Goal: Navigation & Orientation: Find specific page/section

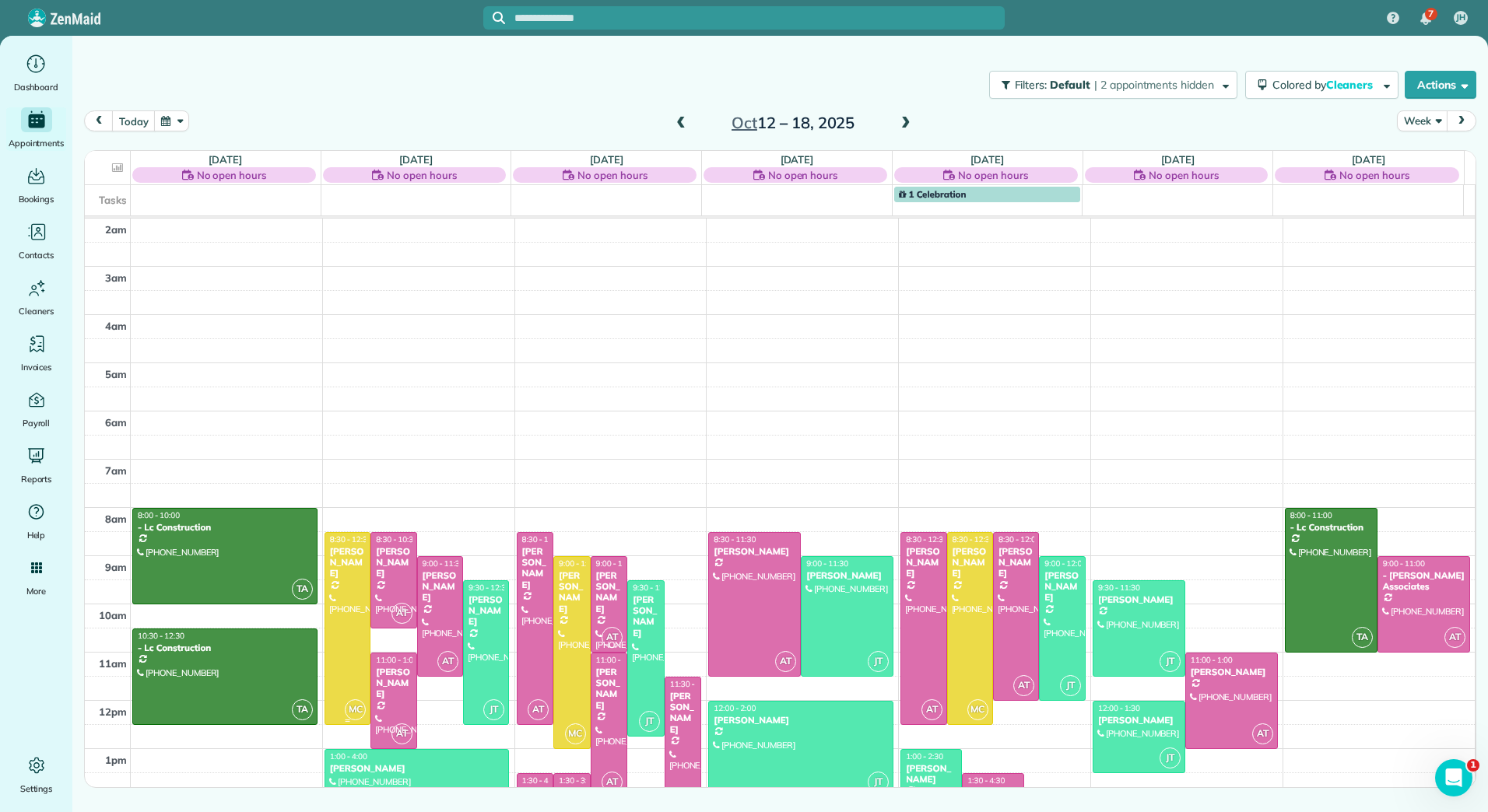
scroll to position [227, 0]
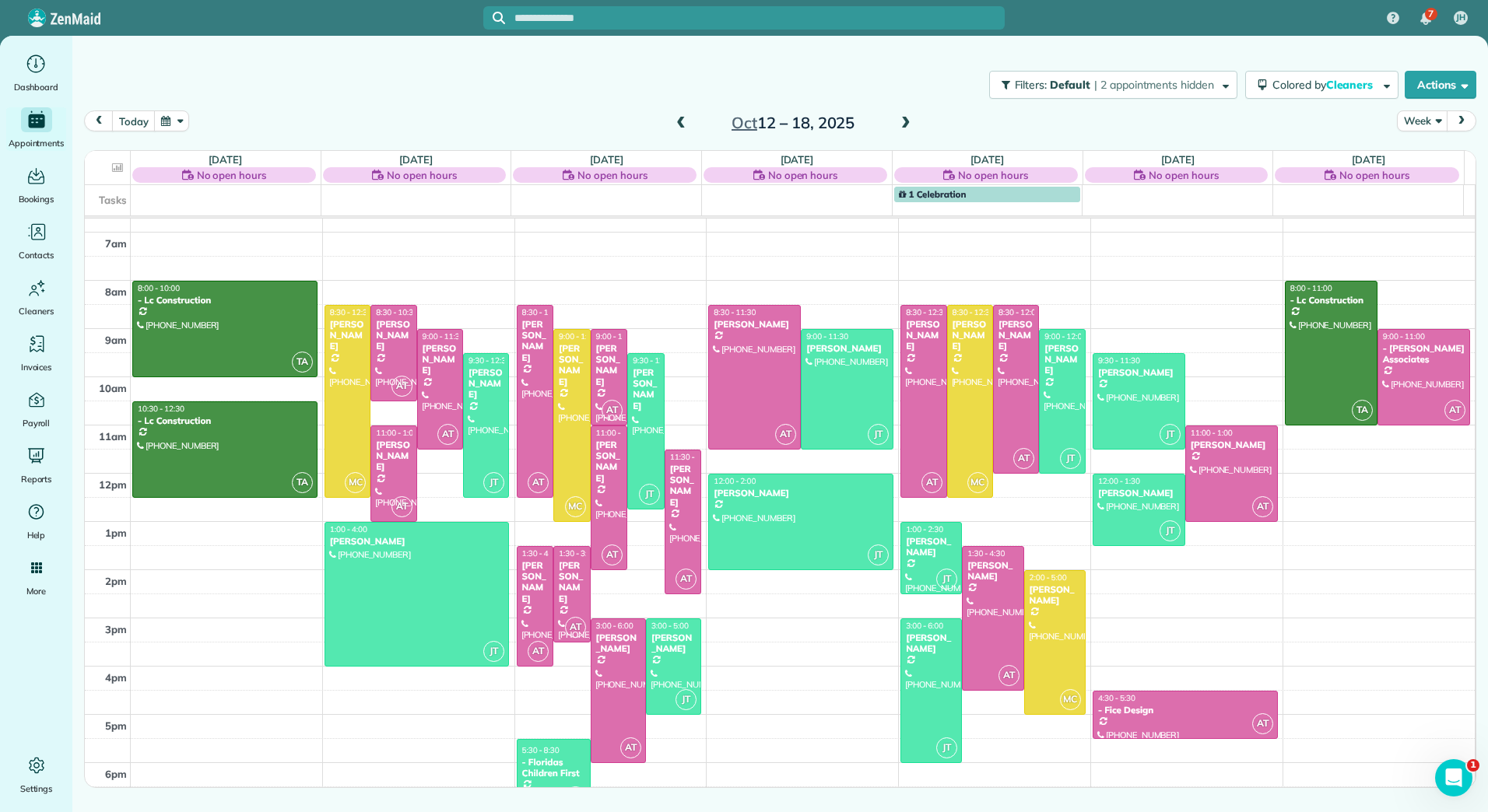
click at [683, 120] on span at bounding box center [681, 124] width 17 height 14
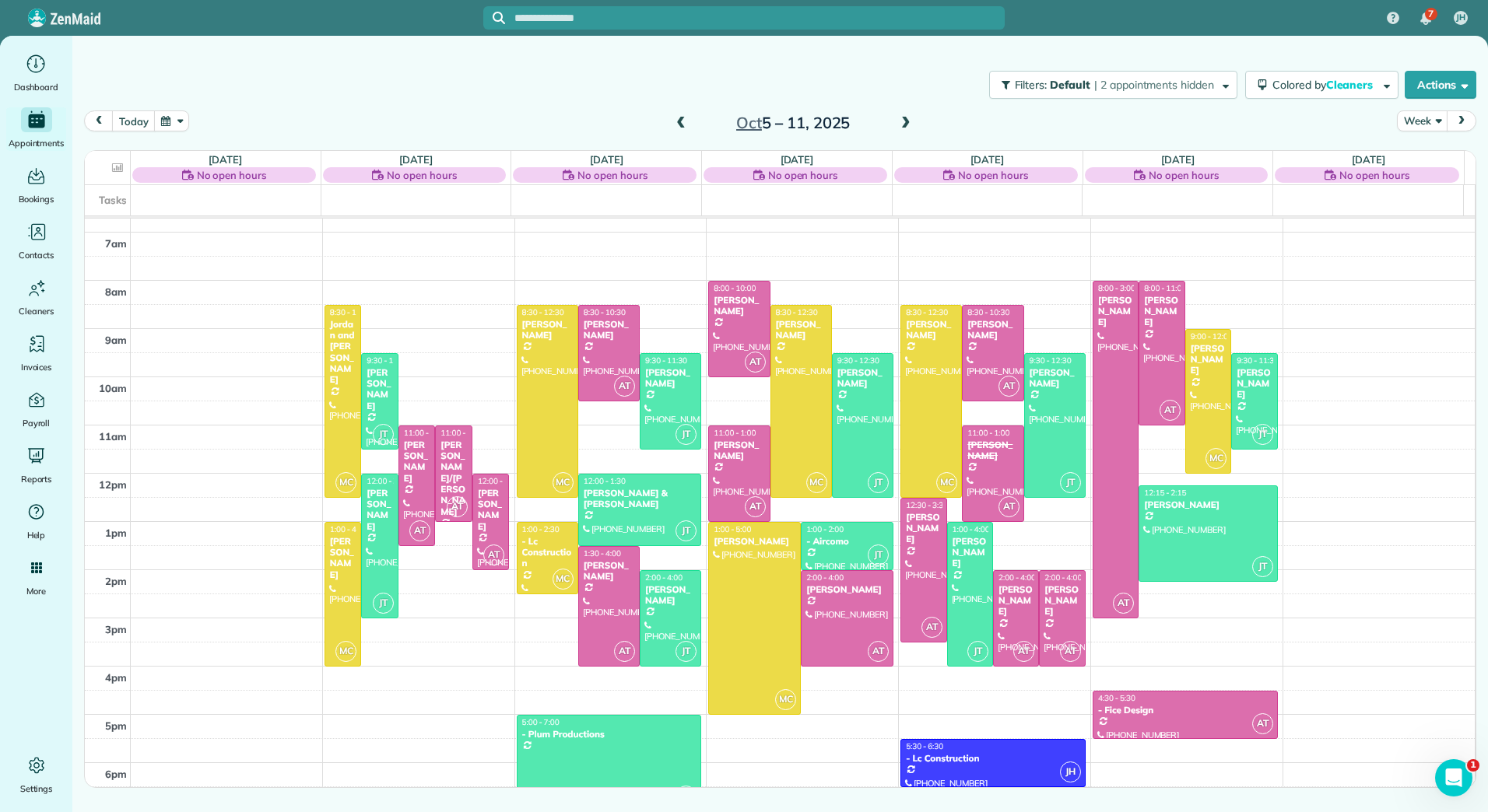
click at [683, 120] on span at bounding box center [681, 124] width 17 height 14
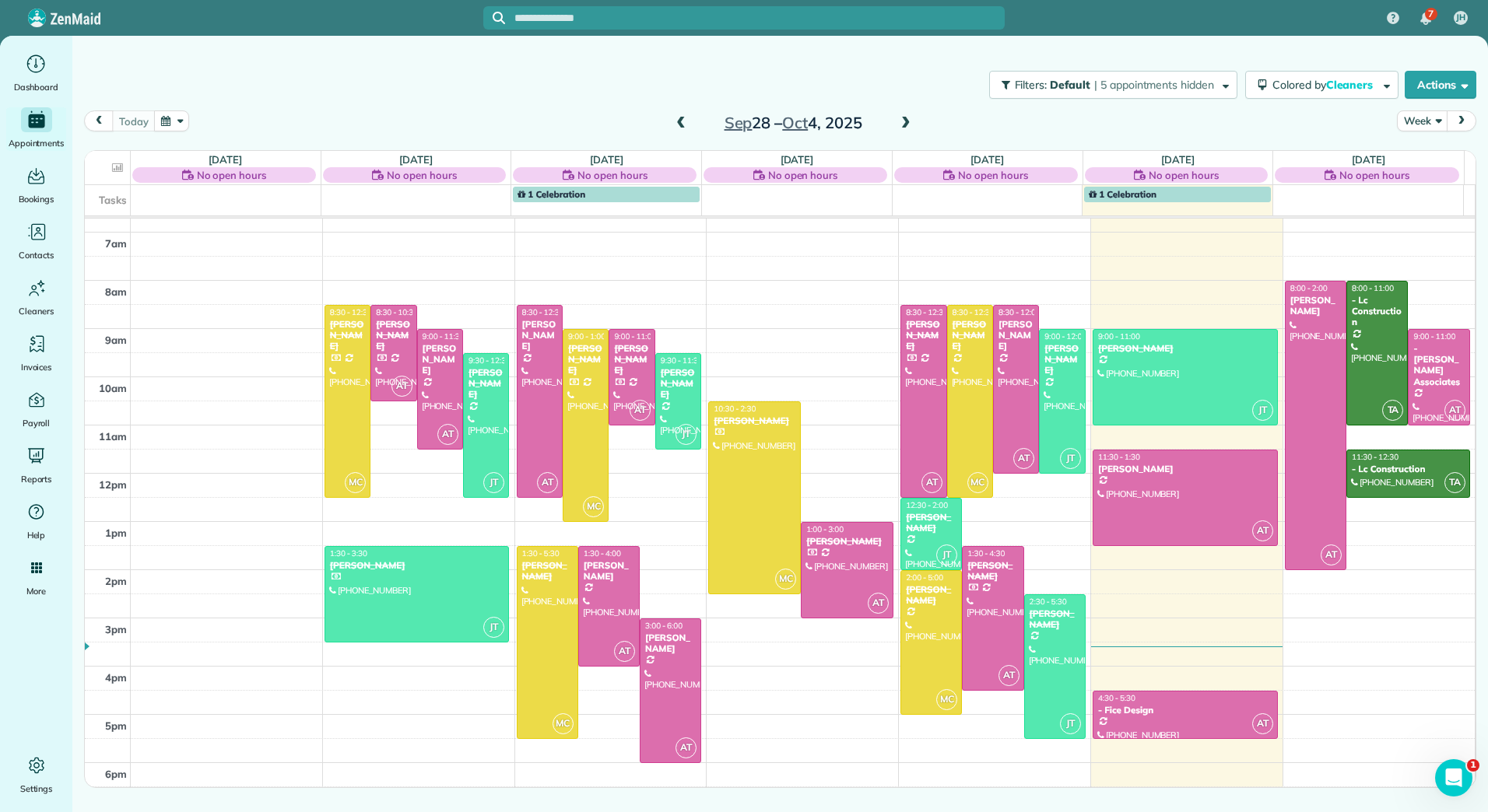
click at [910, 124] on span at bounding box center [906, 124] width 17 height 14
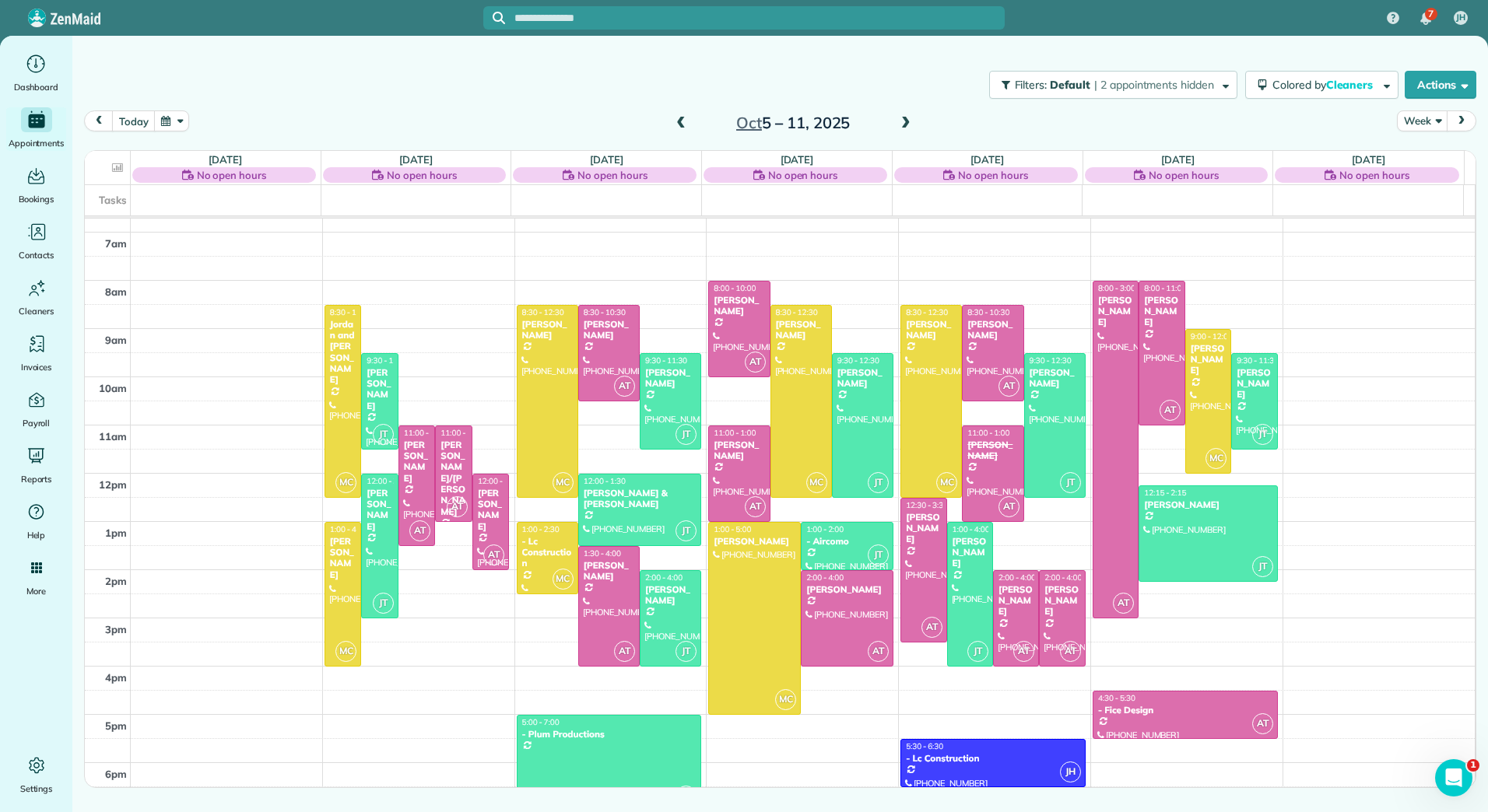
click at [910, 124] on span at bounding box center [906, 124] width 17 height 14
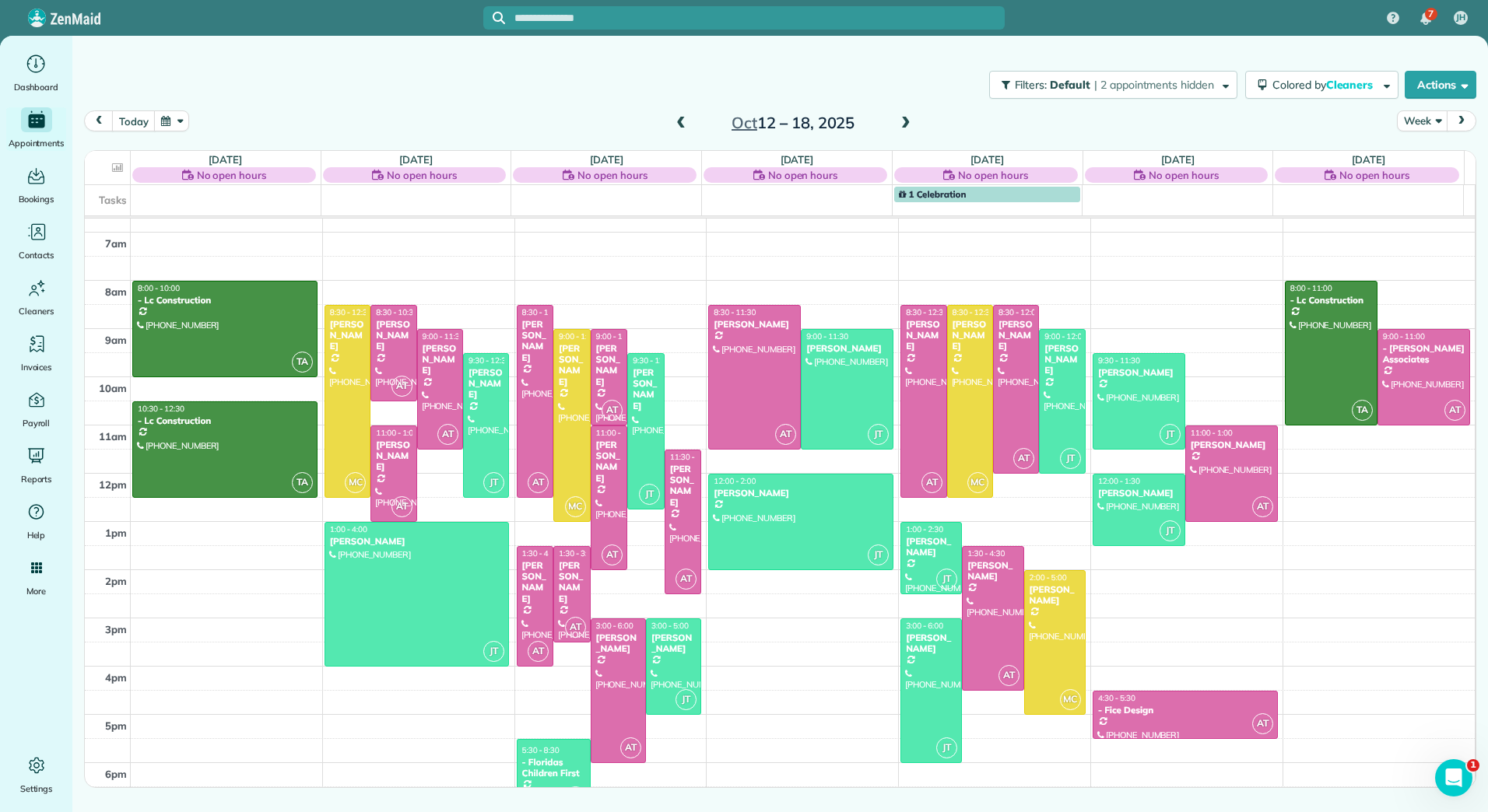
click at [677, 121] on span at bounding box center [681, 124] width 17 height 14
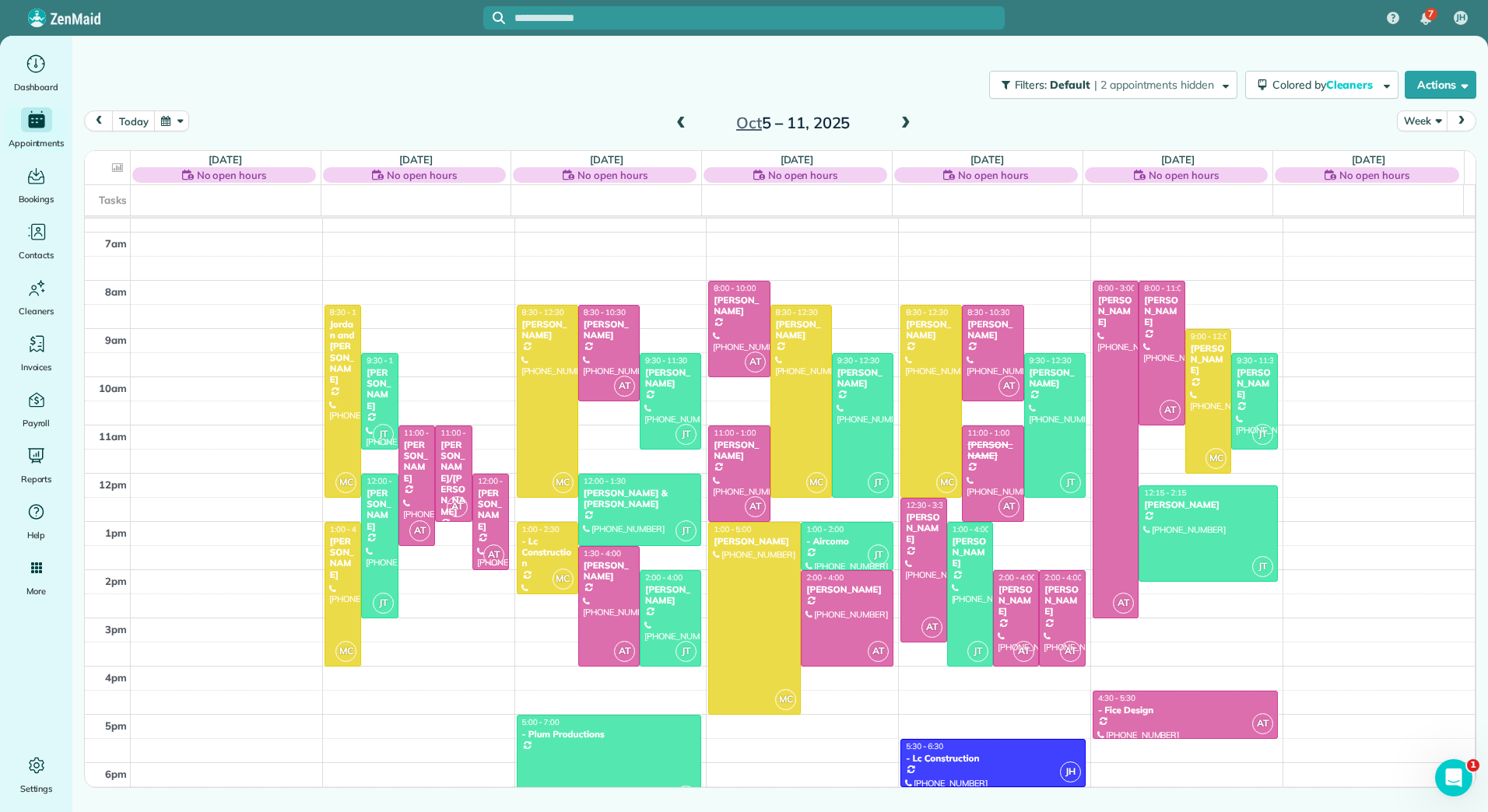
click at [684, 121] on span at bounding box center [681, 124] width 17 height 14
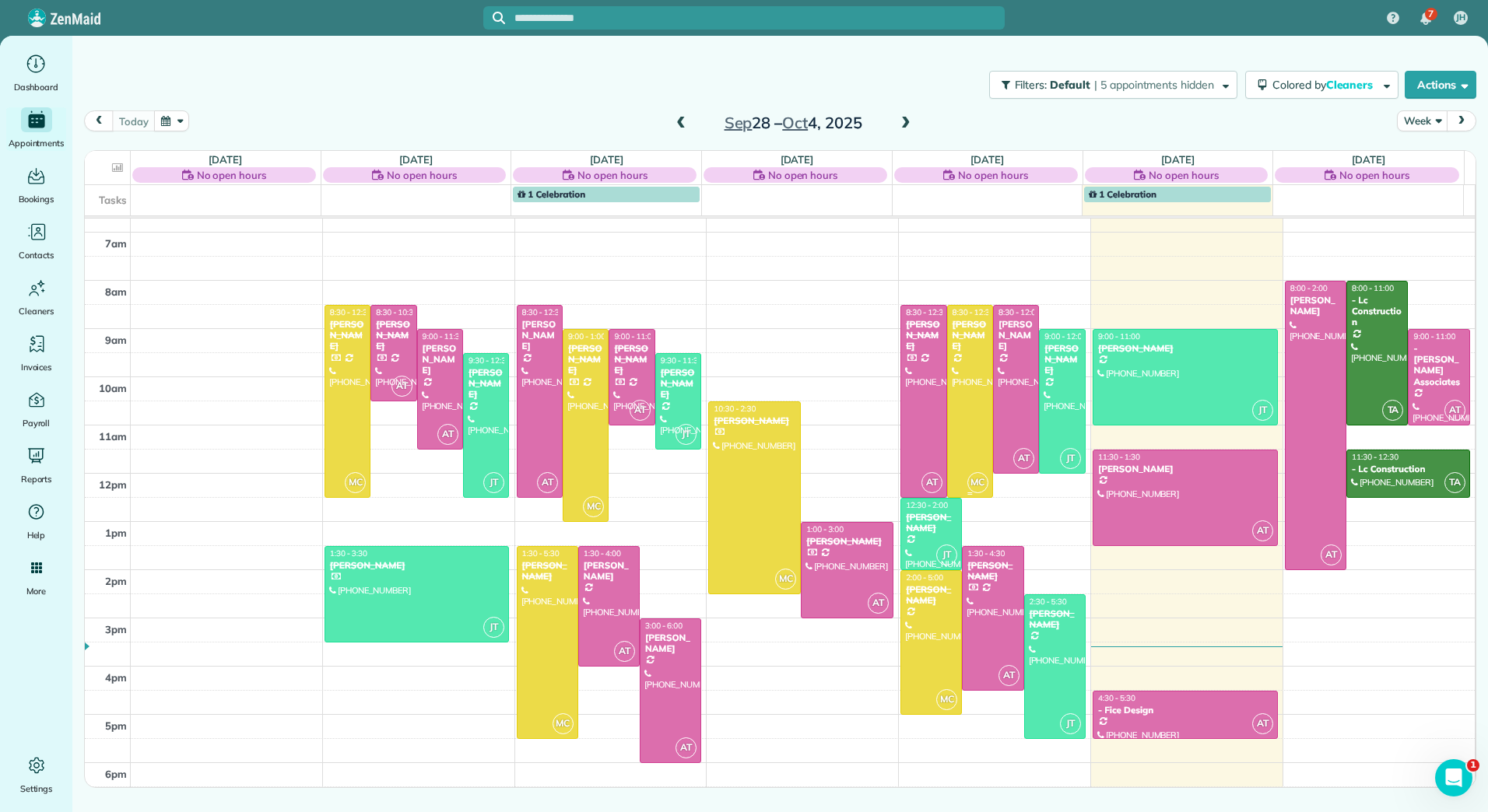
click at [966, 391] on div at bounding box center [970, 401] width 45 height 191
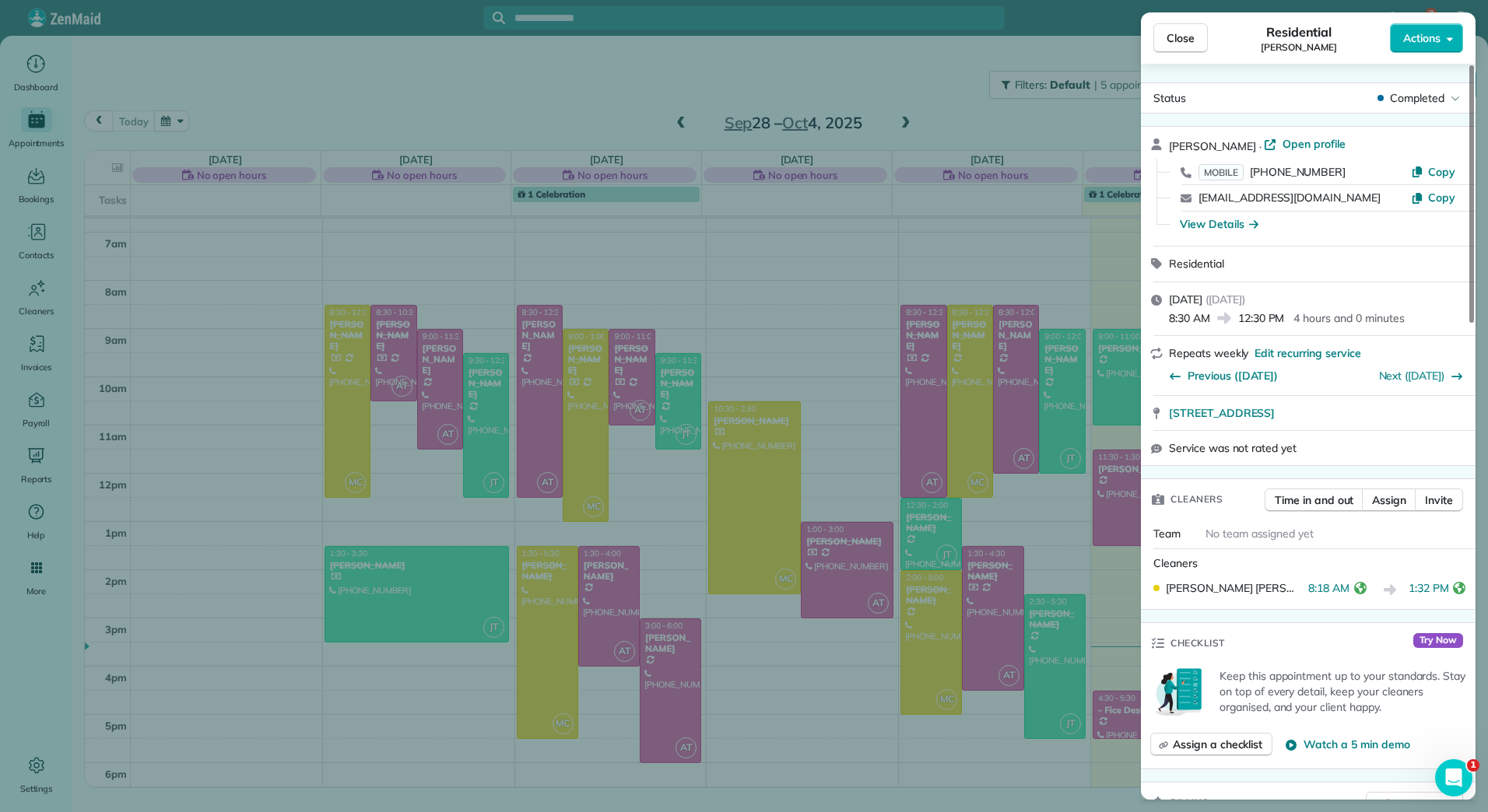
click at [1354, 593] on icon "reset" at bounding box center [1360, 588] width 13 height 13
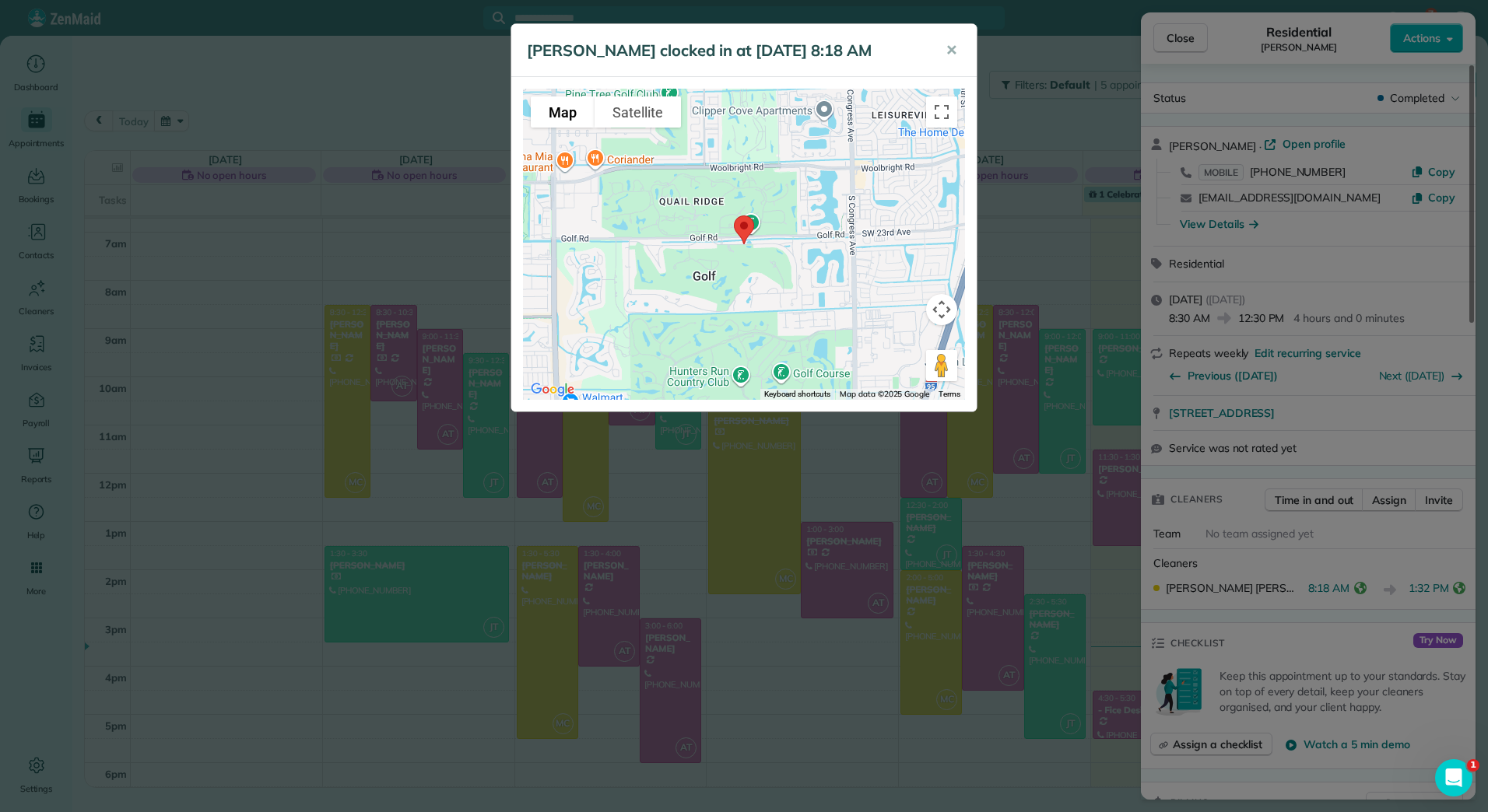
click at [1445, 586] on div "[PERSON_NAME] clocked in at [DATE] 8:18 AM ✕ To navigate the map with touch ges…" at bounding box center [744, 406] width 1488 height 812
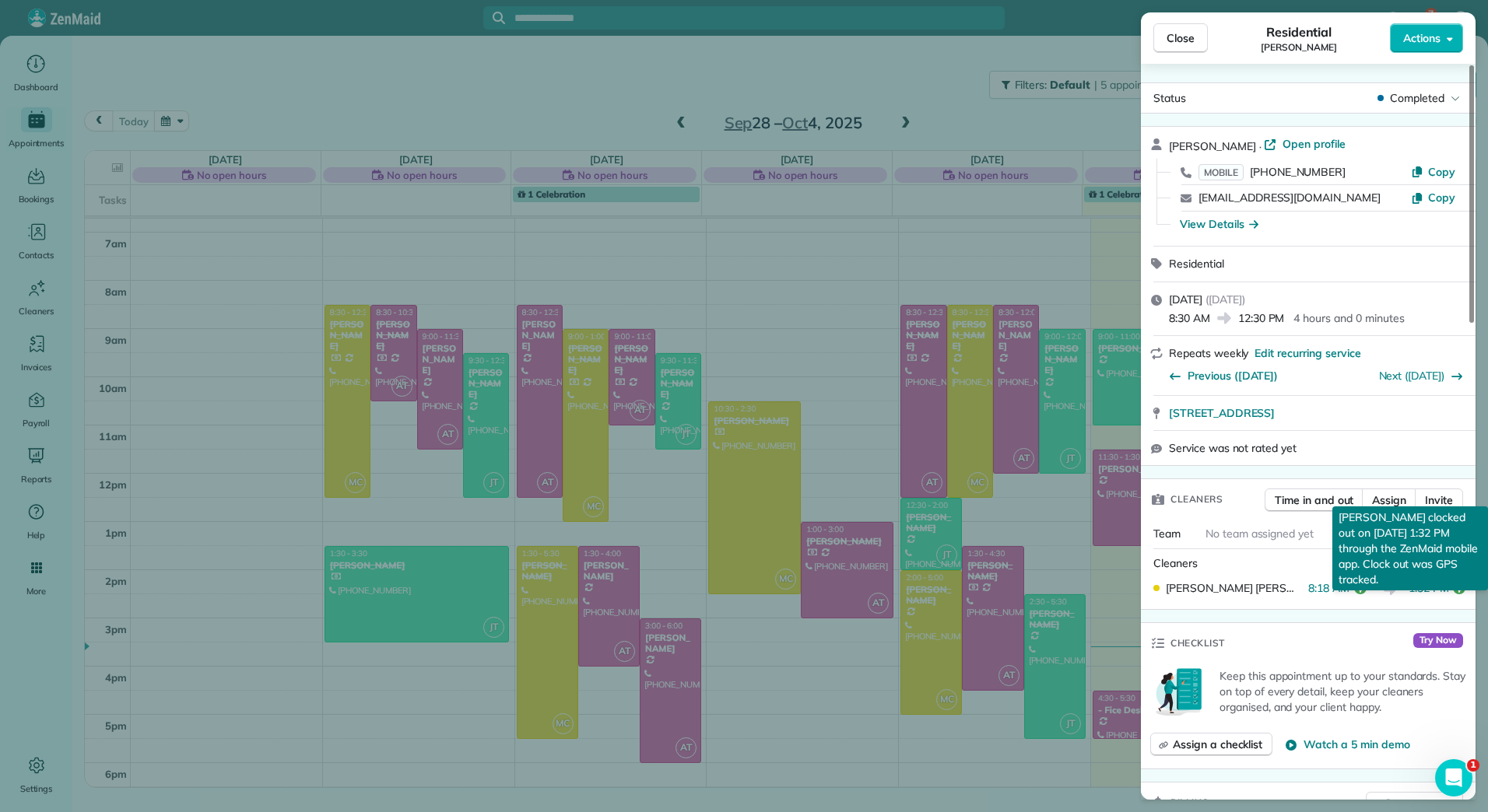
click at [1453, 587] on icon "reset" at bounding box center [1459, 588] width 13 height 13
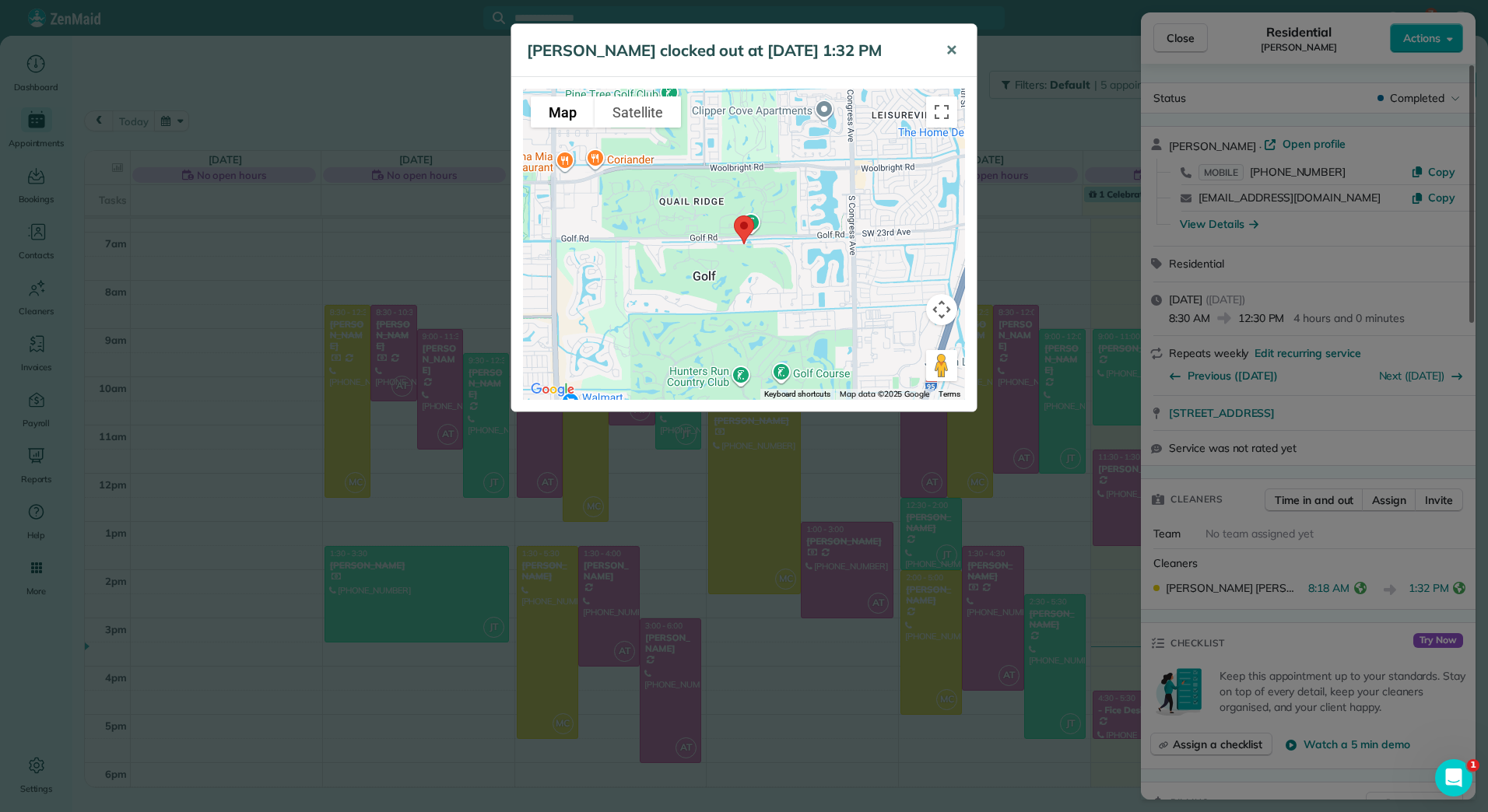
click at [952, 55] on span "✕" at bounding box center [951, 50] width 12 height 18
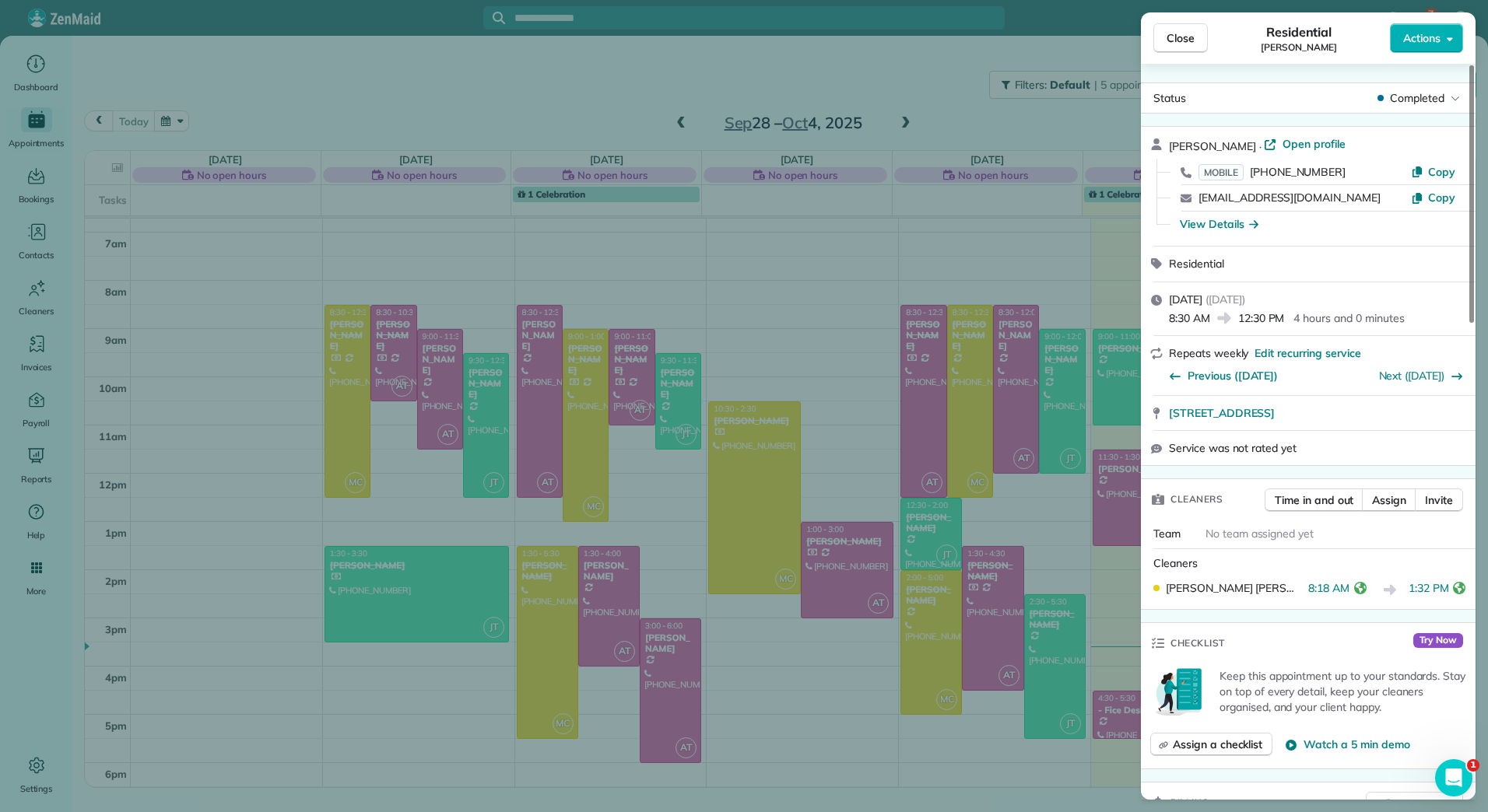
click at [923, 633] on div "Close Residential [PERSON_NAME] Actions Status Completed [PERSON_NAME] · Open p…" at bounding box center [744, 406] width 1488 height 812
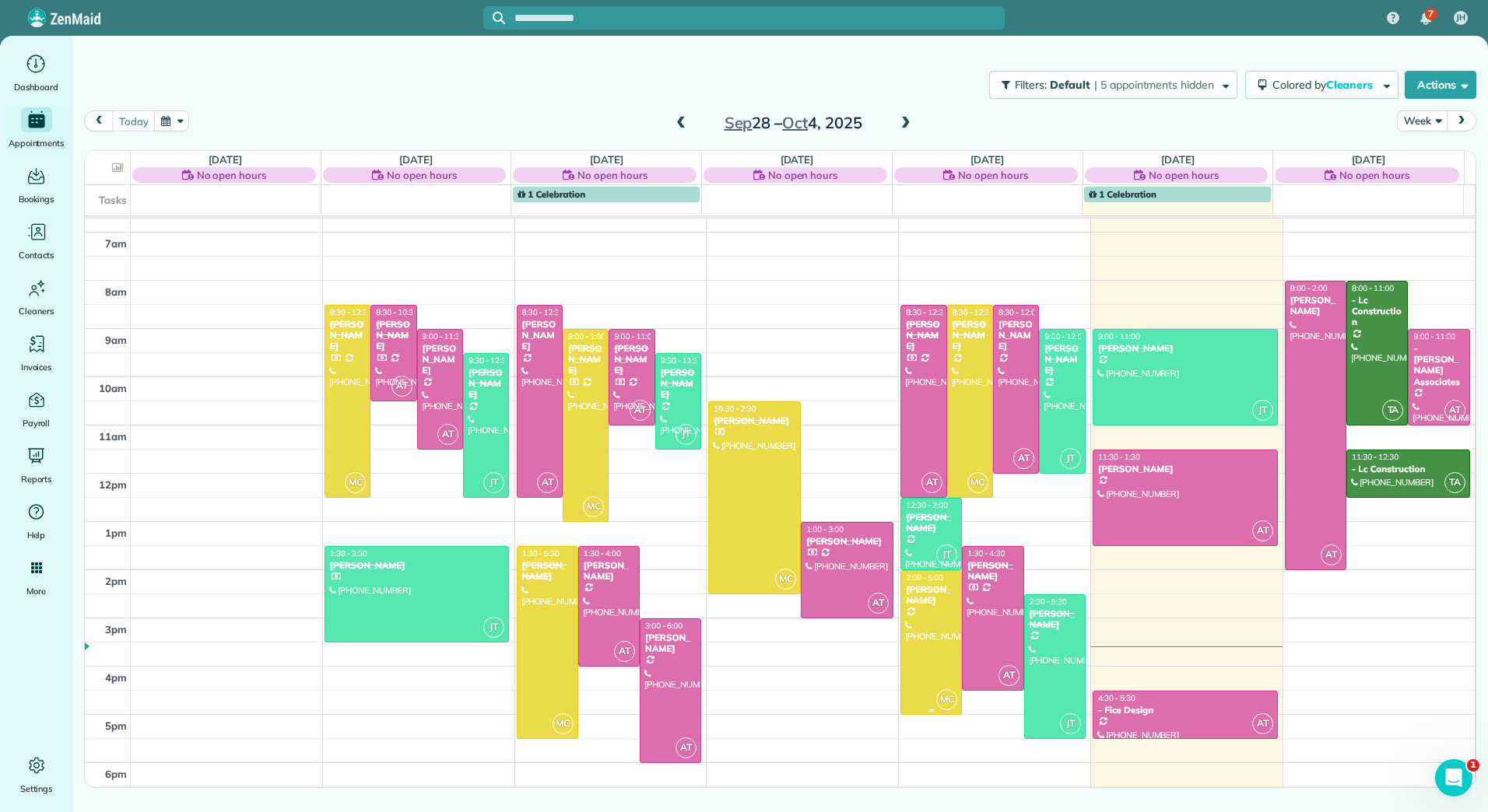
click at [923, 633] on div at bounding box center [931, 643] width 60 height 143
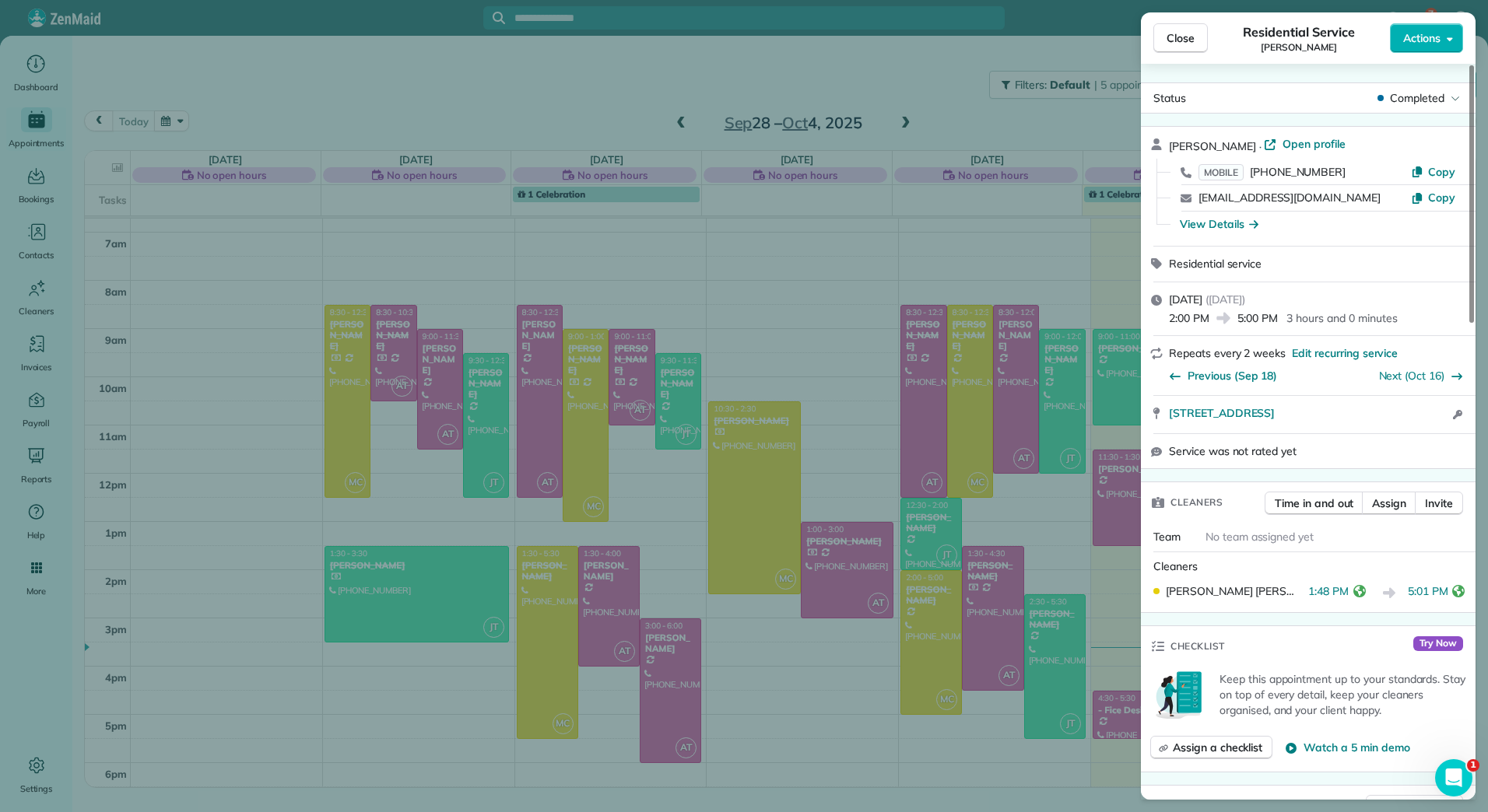
click at [969, 353] on div "Close Residential Service [PERSON_NAME] Actions Status Completed [PERSON_NAME] …" at bounding box center [744, 406] width 1488 height 812
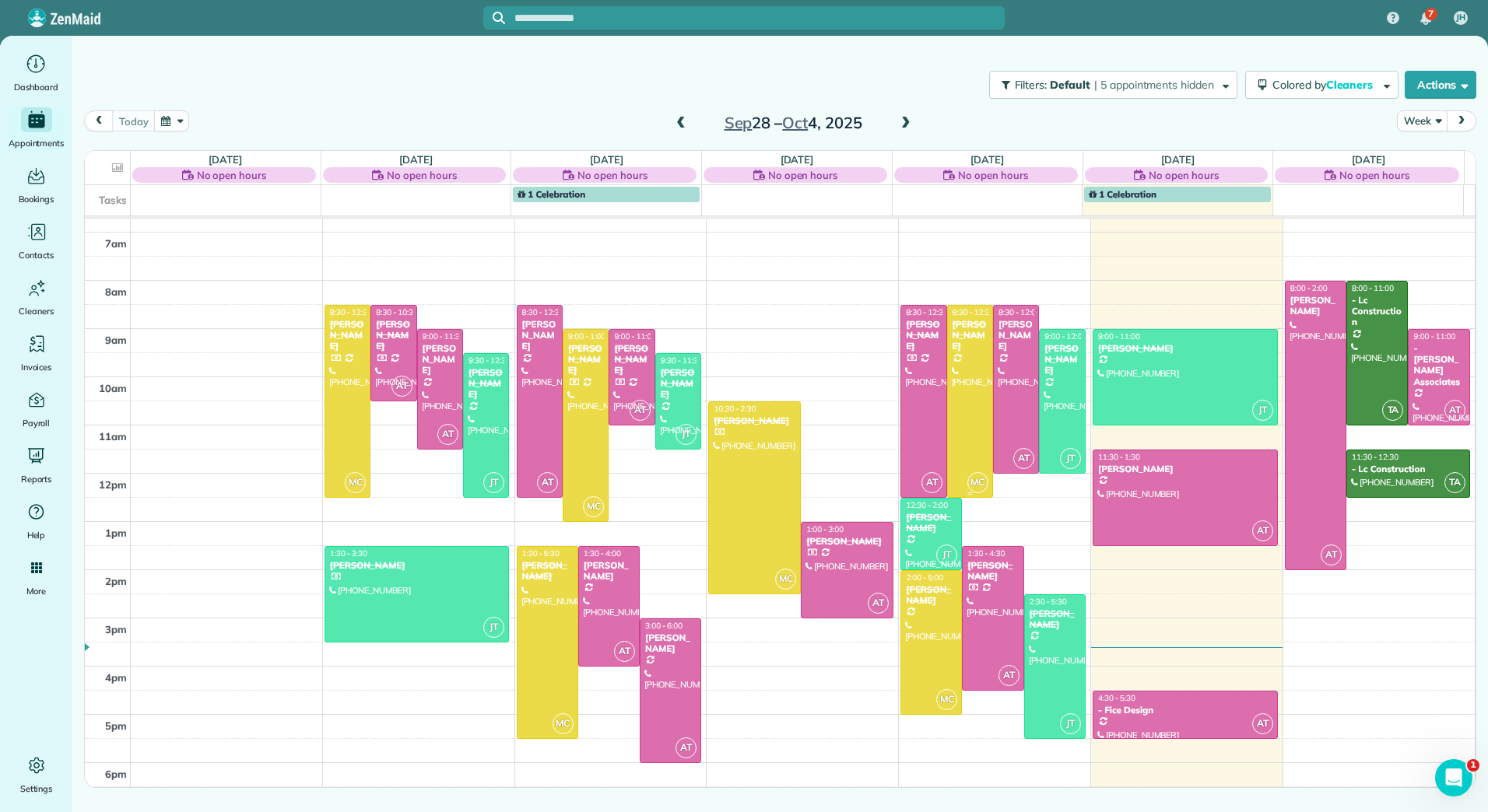
click at [968, 355] on div at bounding box center [970, 401] width 45 height 191
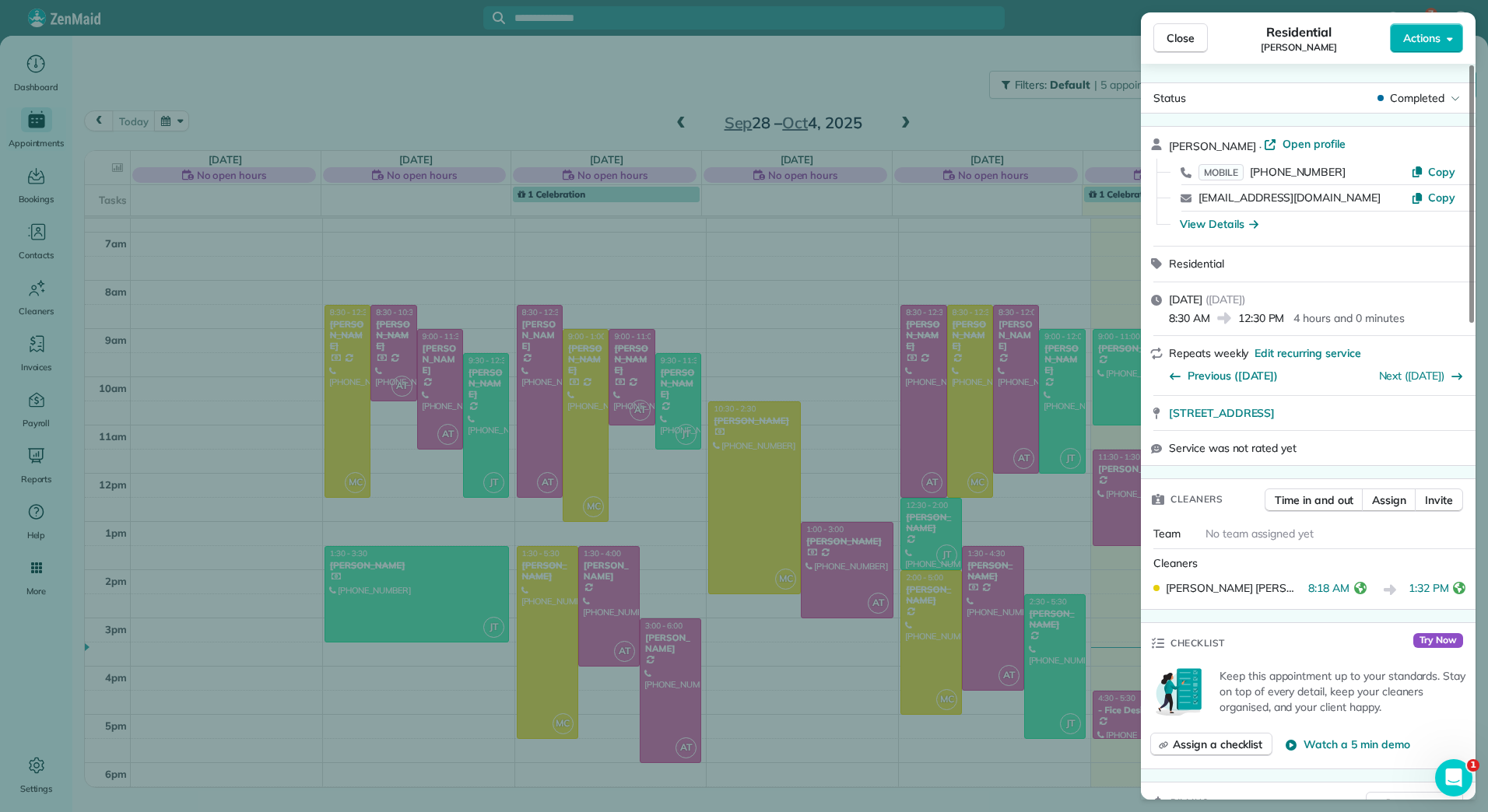
click at [920, 601] on div "Close Residential [PERSON_NAME] Actions Status Completed [PERSON_NAME] · Open p…" at bounding box center [744, 406] width 1488 height 812
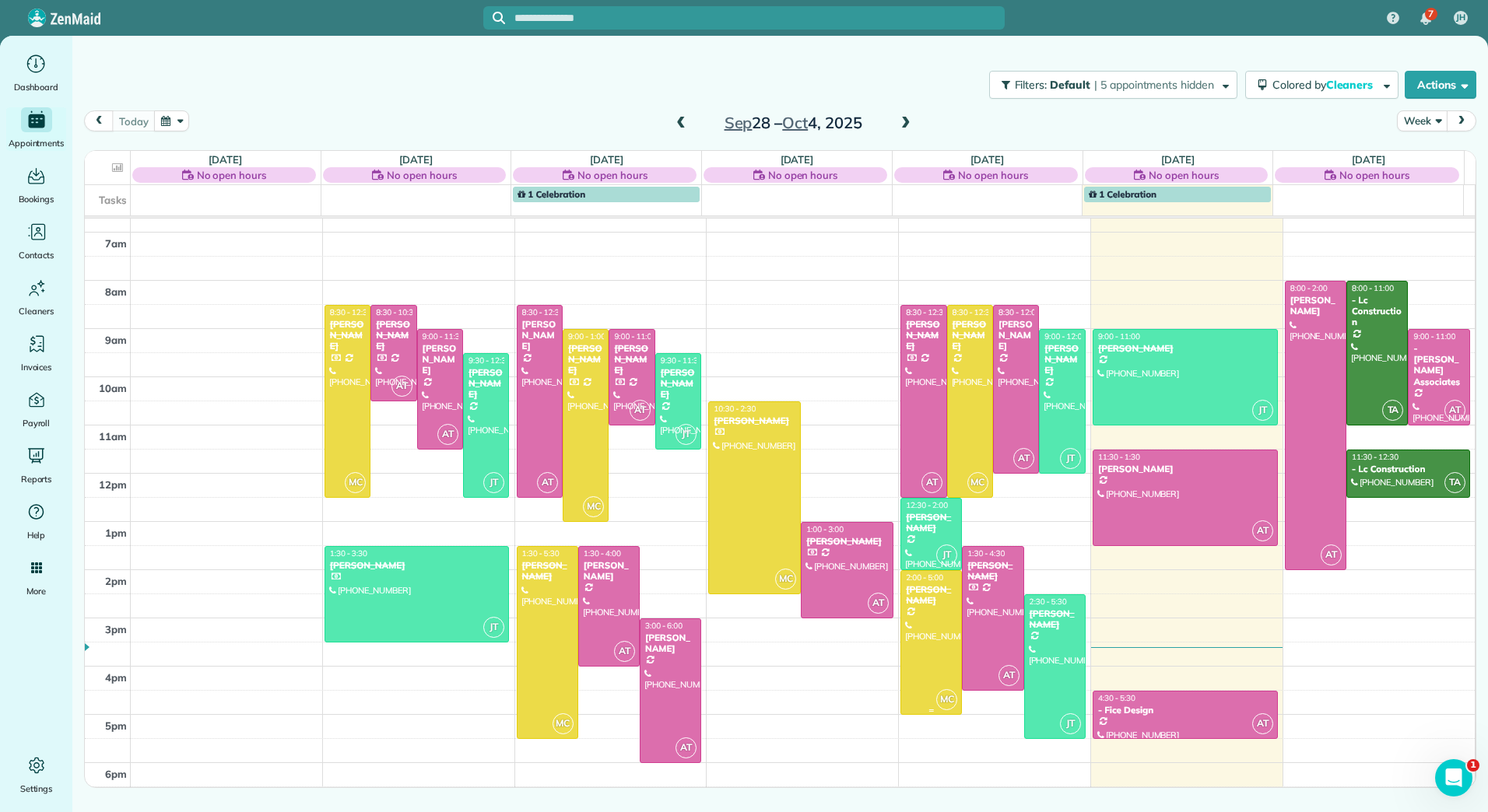
click at [920, 601] on div "[PERSON_NAME]" at bounding box center [931, 596] width 52 height 23
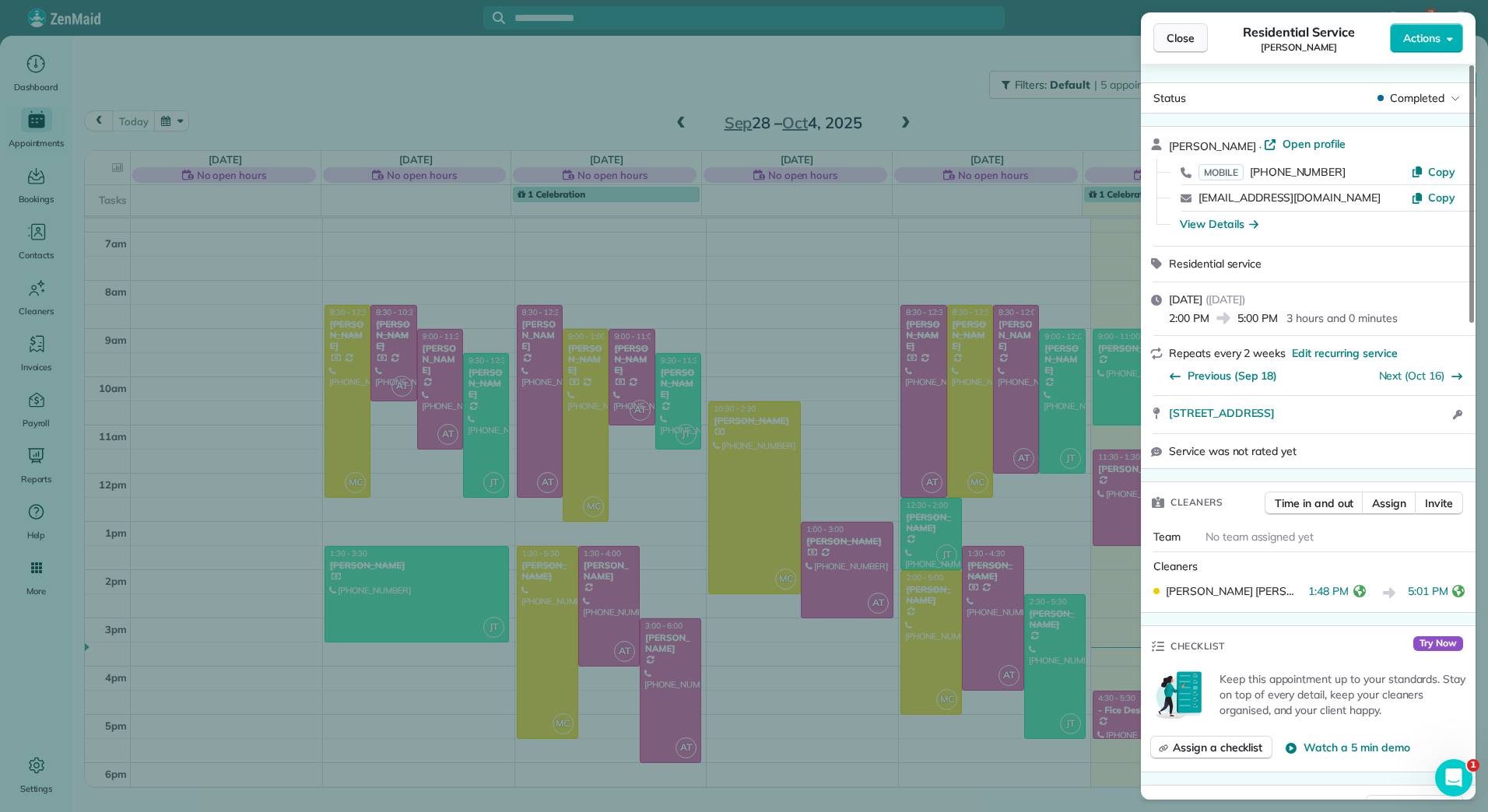
click at [1187, 36] on span "Close" at bounding box center [1180, 38] width 28 height 15
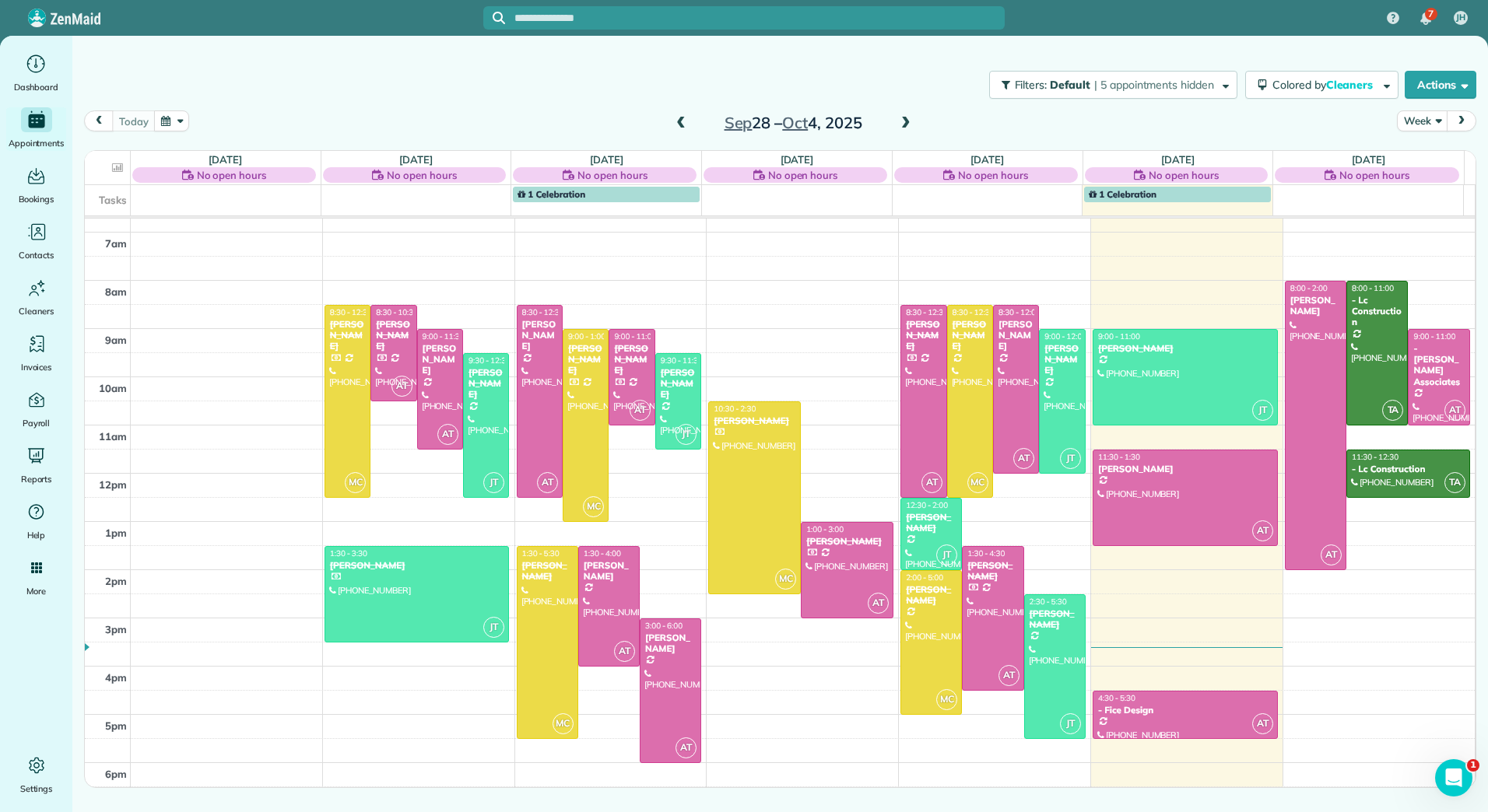
scroll to position [149, 0]
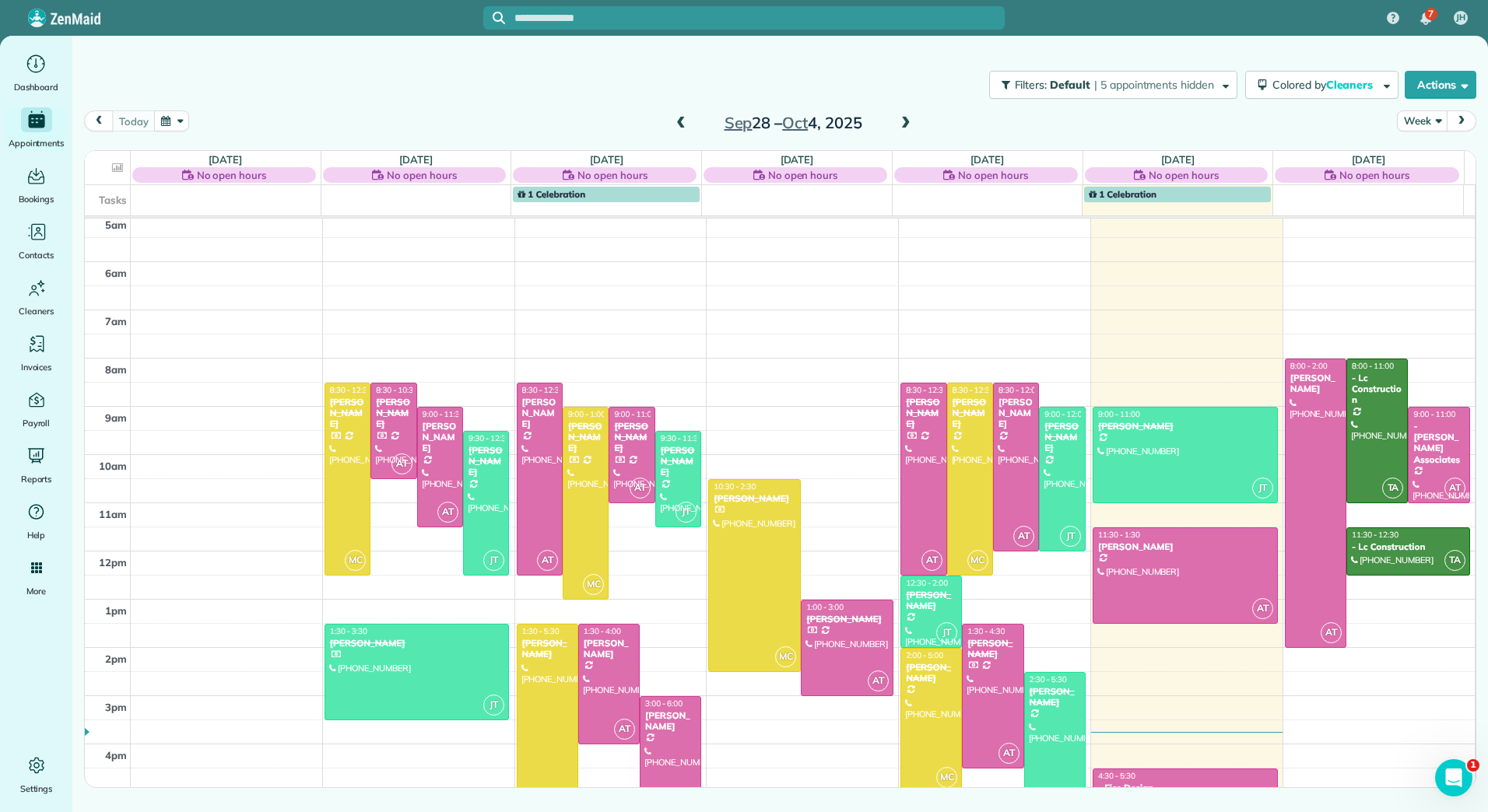
click at [684, 126] on span at bounding box center [681, 124] width 17 height 14
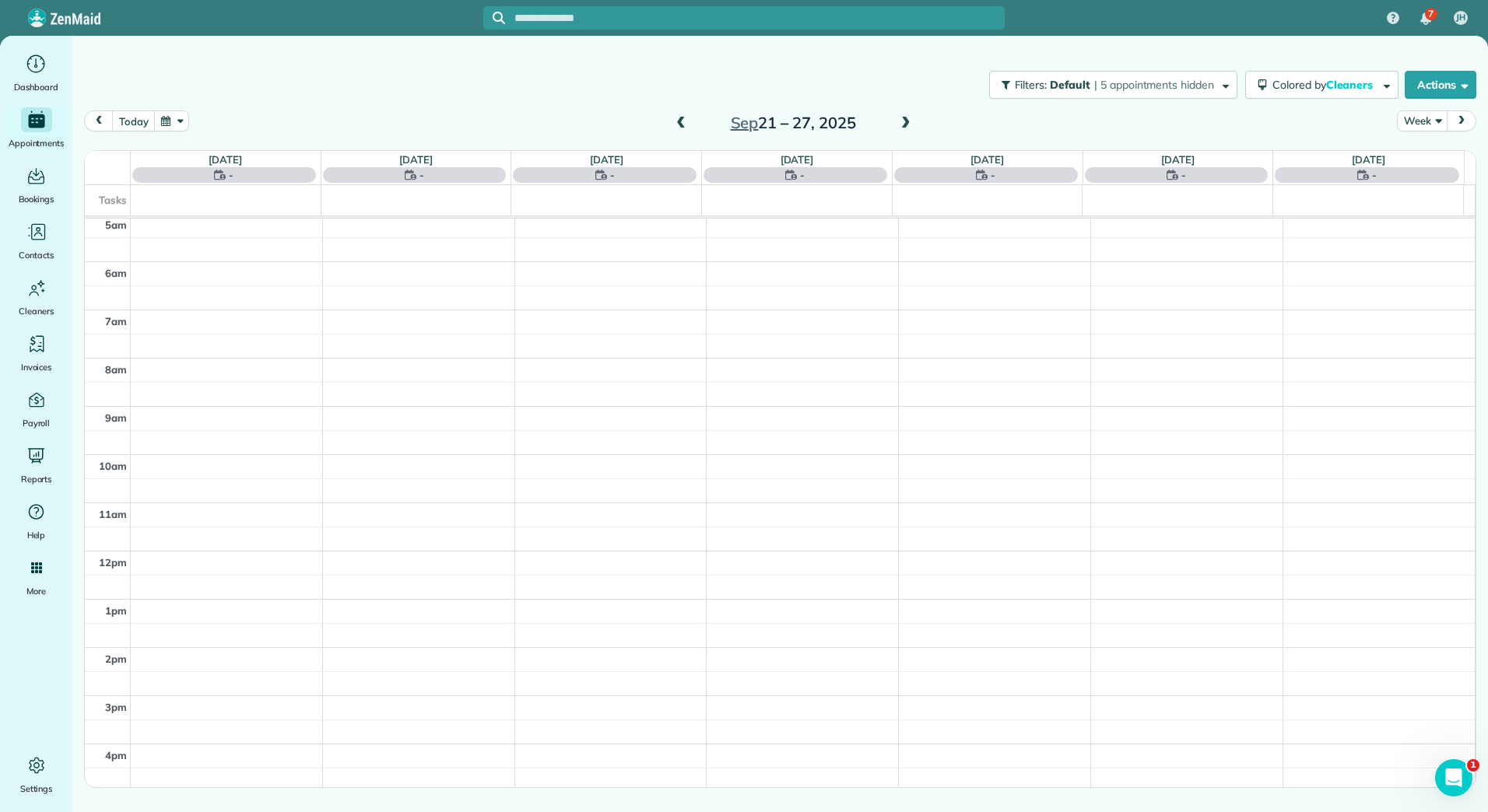
scroll to position [227, 0]
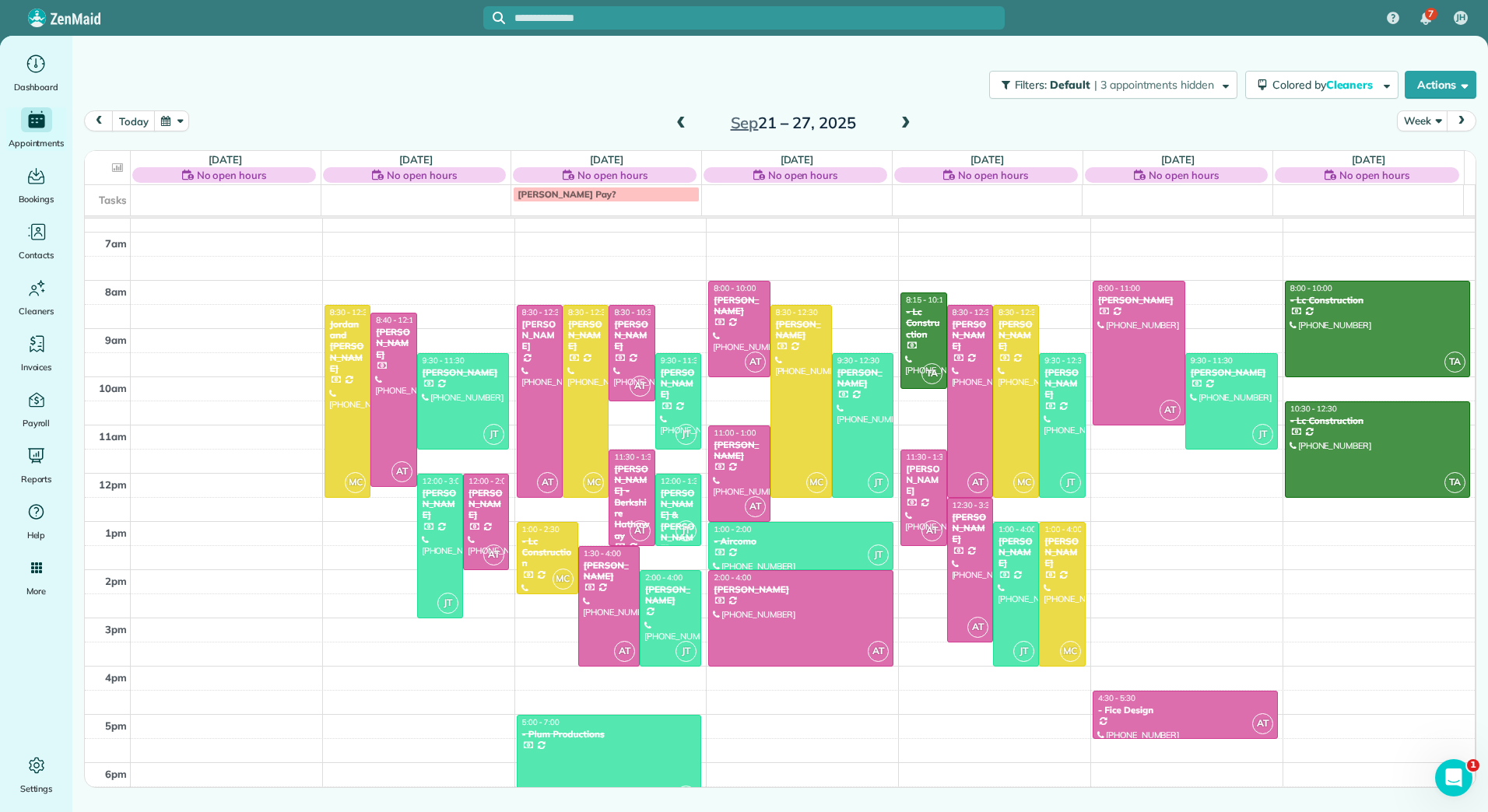
click at [904, 117] on span at bounding box center [906, 124] width 17 height 14
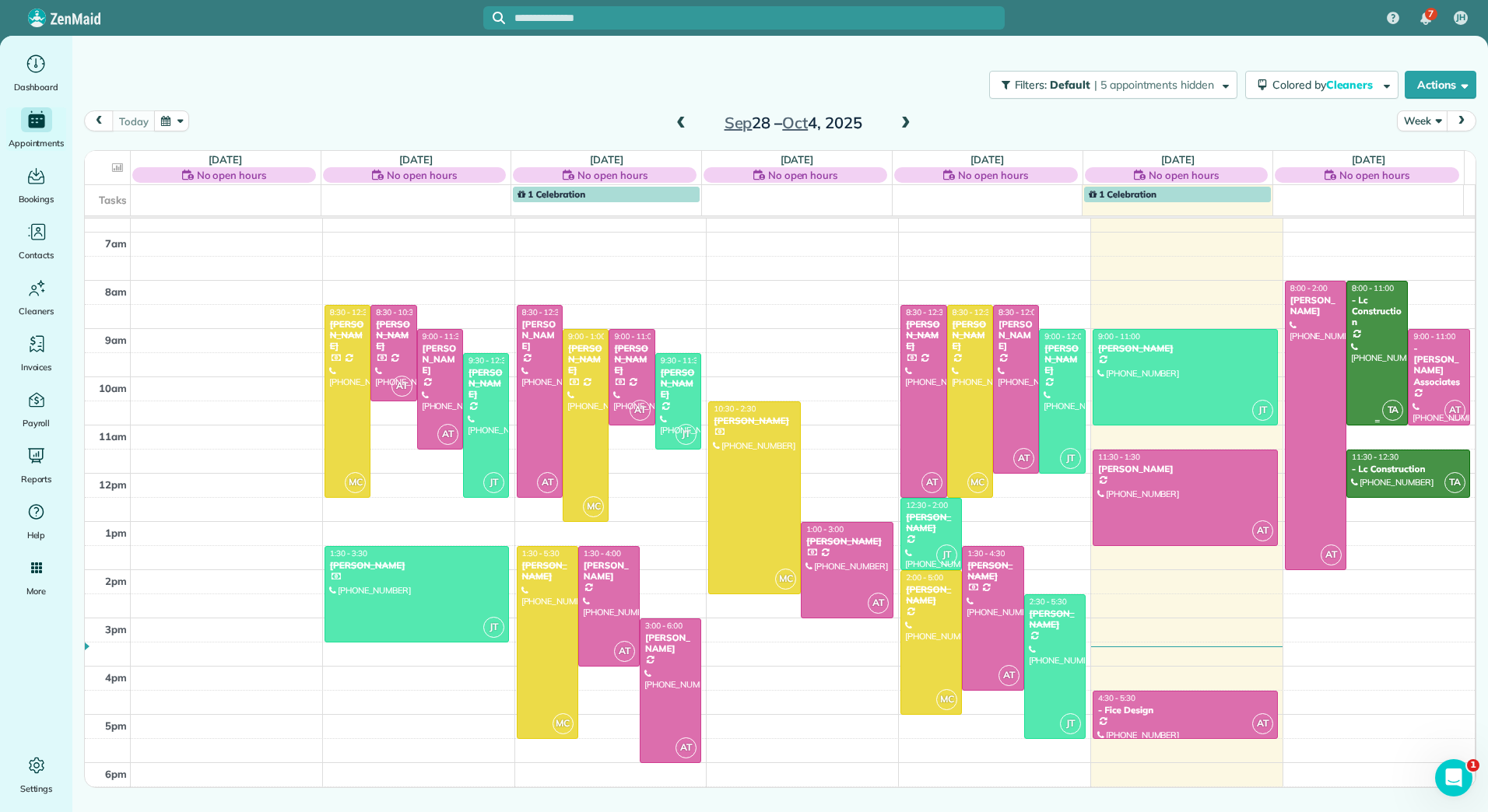
click at [1368, 361] on div at bounding box center [1377, 353] width 60 height 143
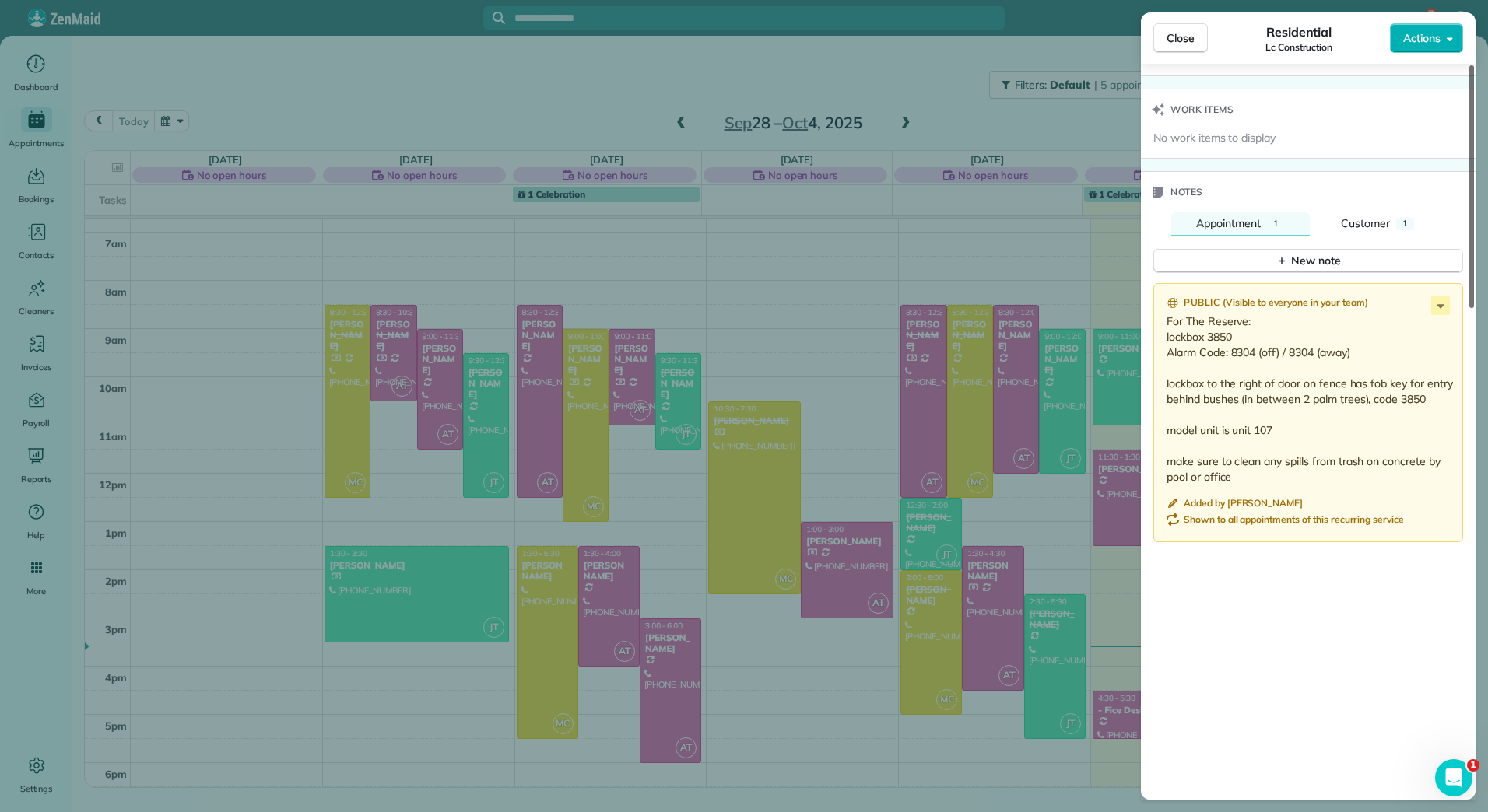
scroll to position [1258, 0]
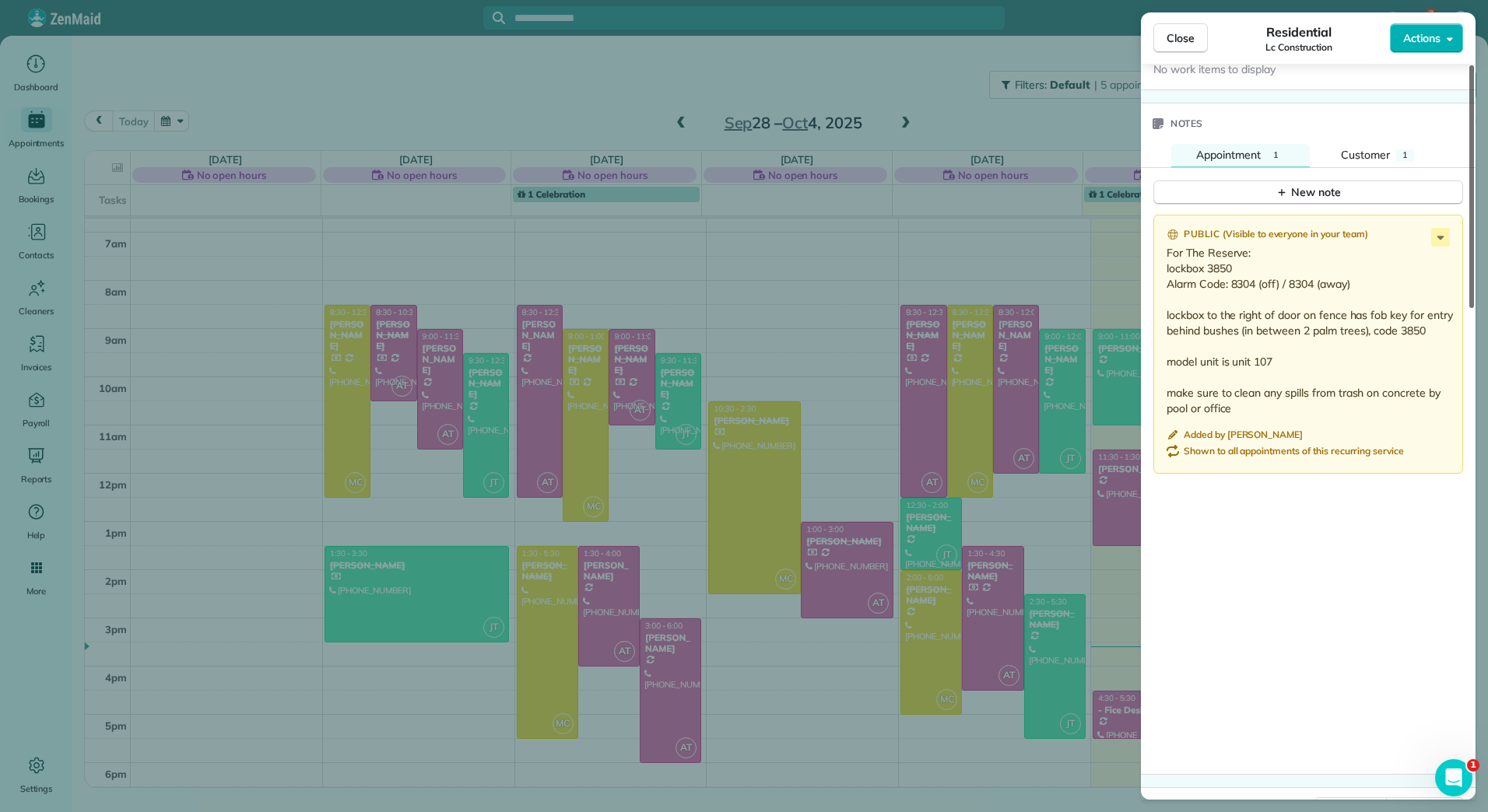
drag, startPoint x: 1469, startPoint y: 300, endPoint x: 1480, endPoint y: 715, distance: 415.1
click at [1474, 308] on div at bounding box center [1472, 187] width 5 height 243
click at [1170, 29] on button "Close" at bounding box center [1180, 38] width 55 height 29
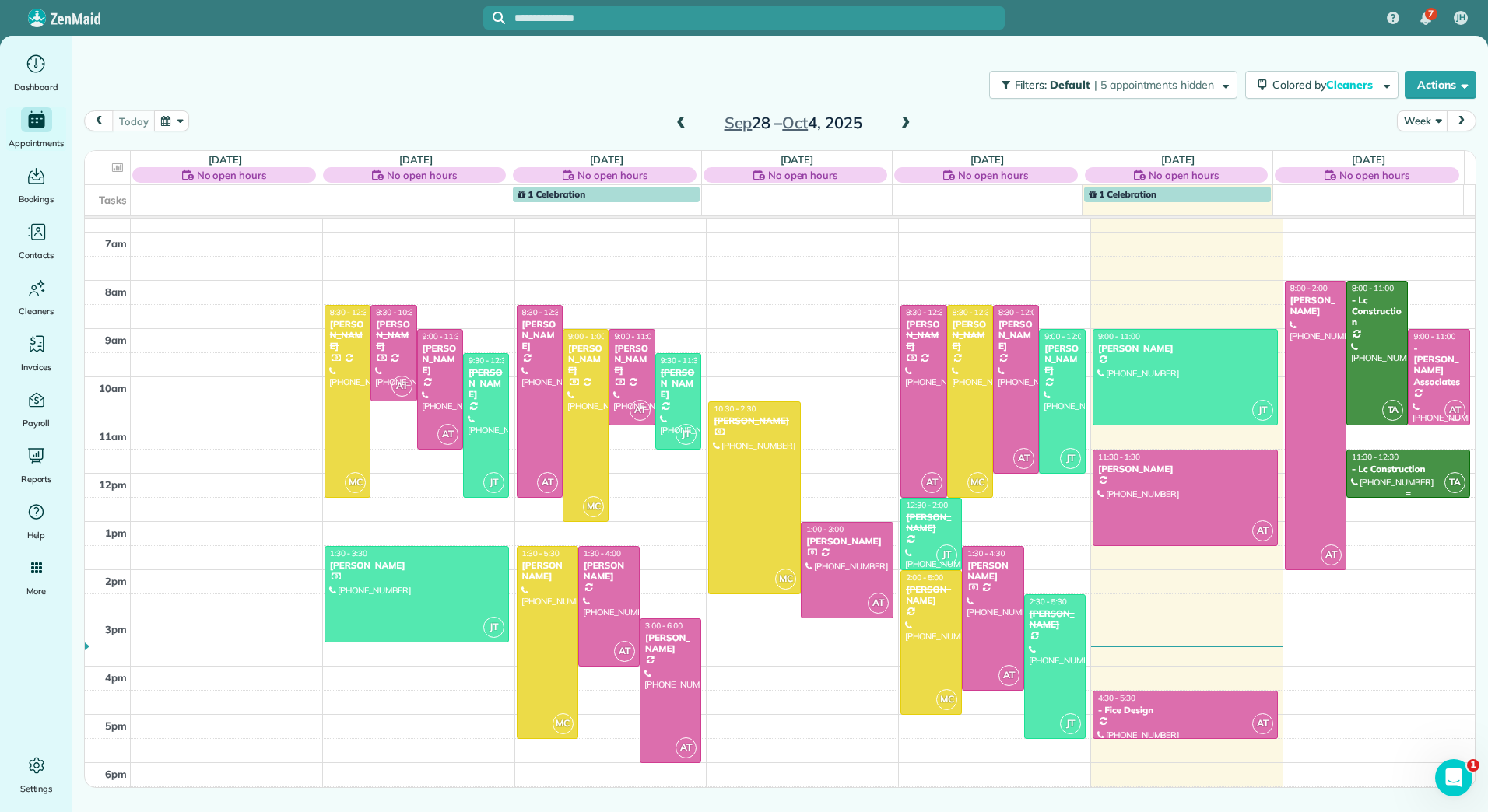
click at [1372, 467] on div "- Lc Construction" at bounding box center [1408, 468] width 115 height 11
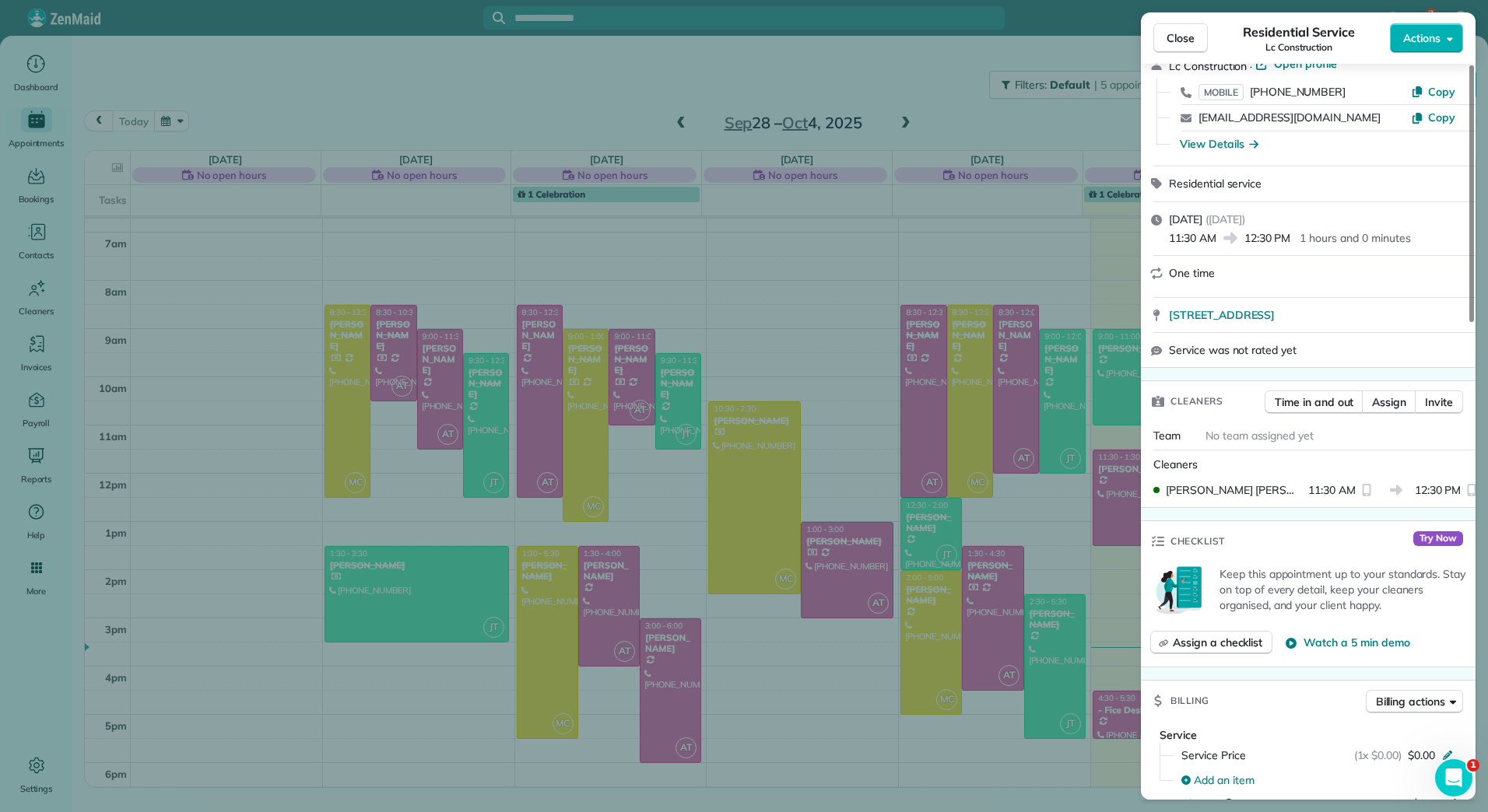
scroll to position [45, 0]
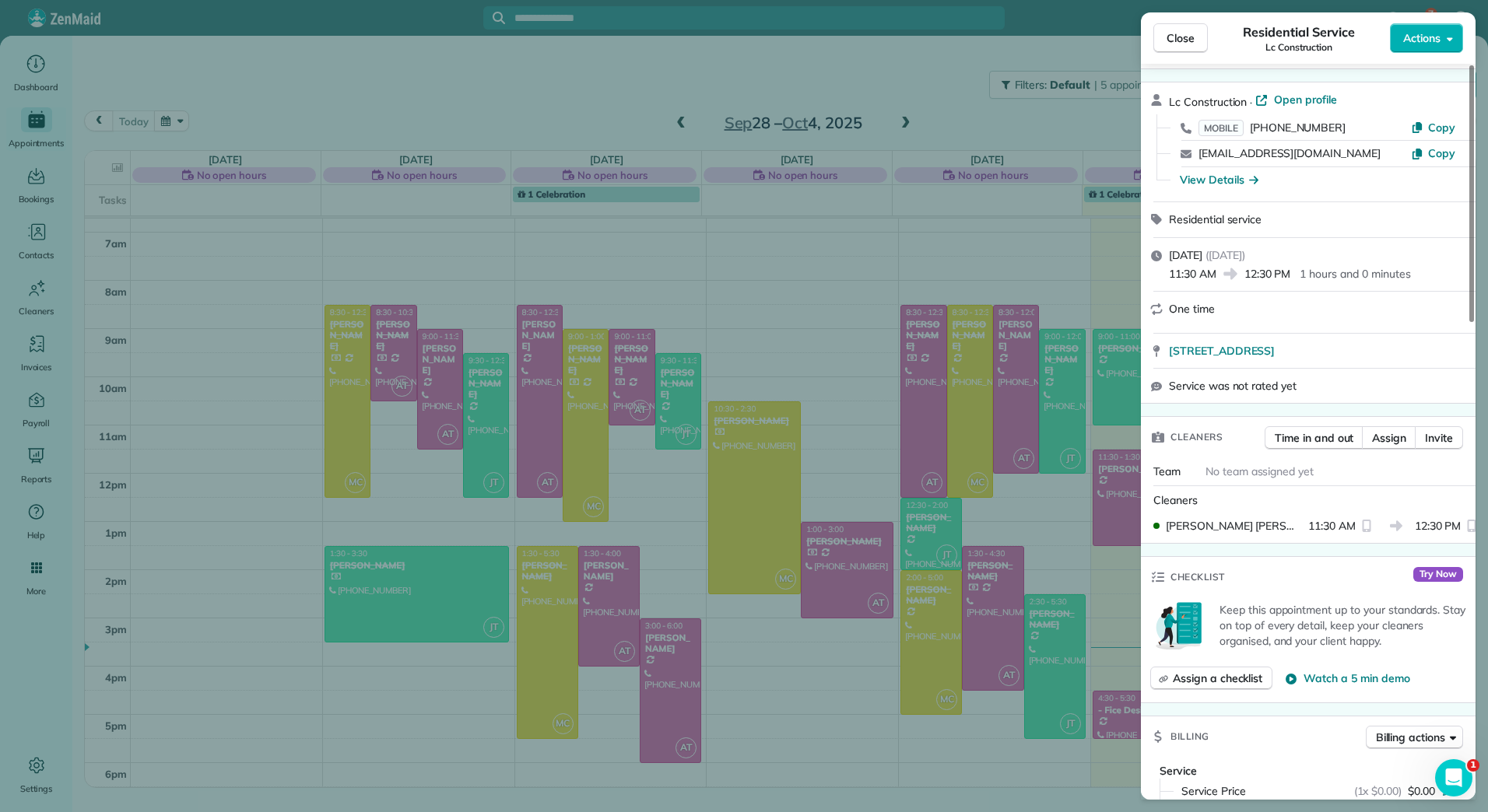
click at [356, 80] on div "Close Residential Service Lc Construction Actions Status Active Lc Construction…" at bounding box center [744, 406] width 1488 height 812
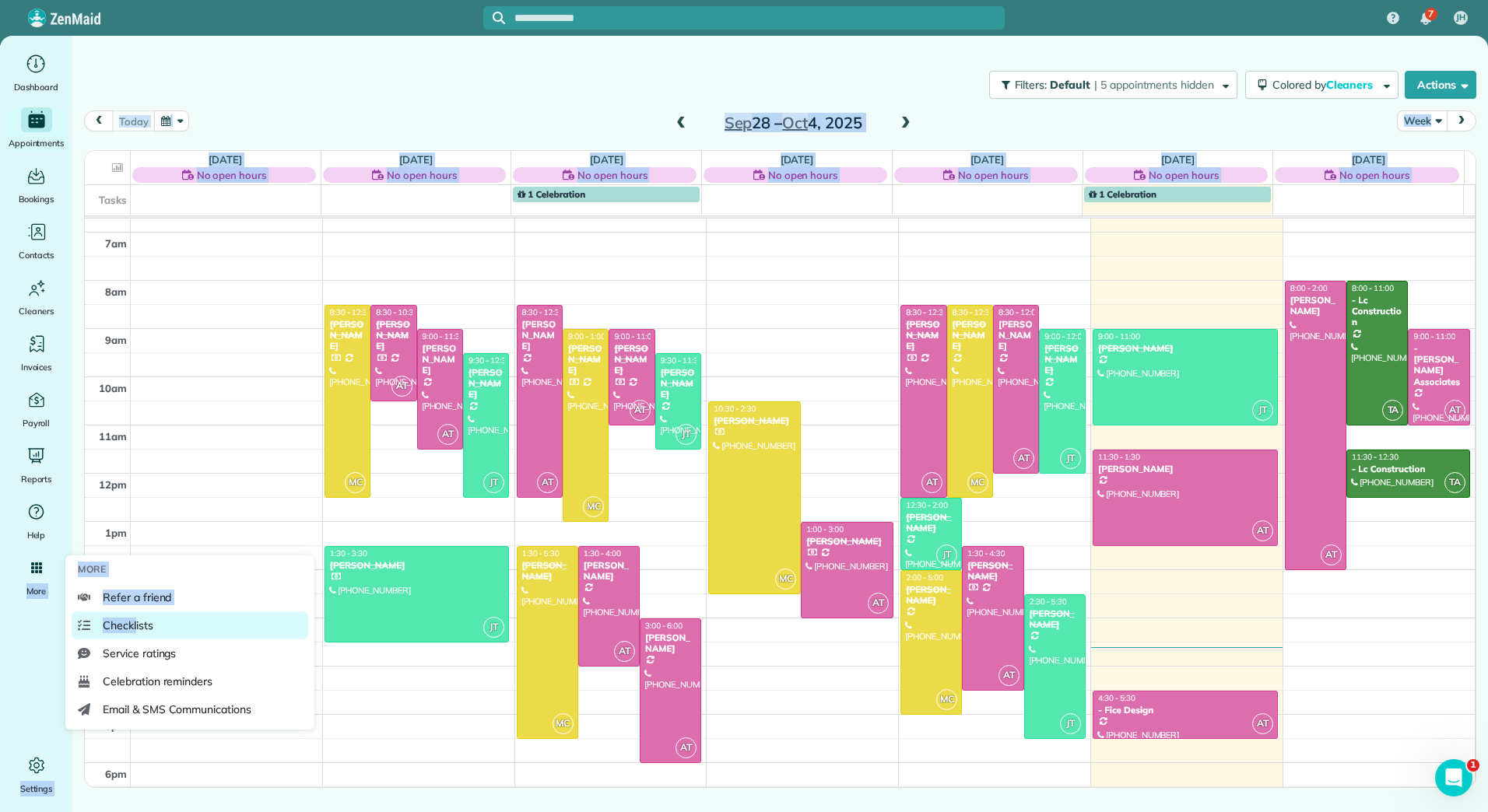
drag, startPoint x: 41, startPoint y: 572, endPoint x: 137, endPoint y: 629, distance: 111.6
click at [137, 629] on body "7 JH Dashboard Appointments Bookings Contacts Cleaners Invoices Payroll Reports…" at bounding box center [744, 406] width 1488 height 812
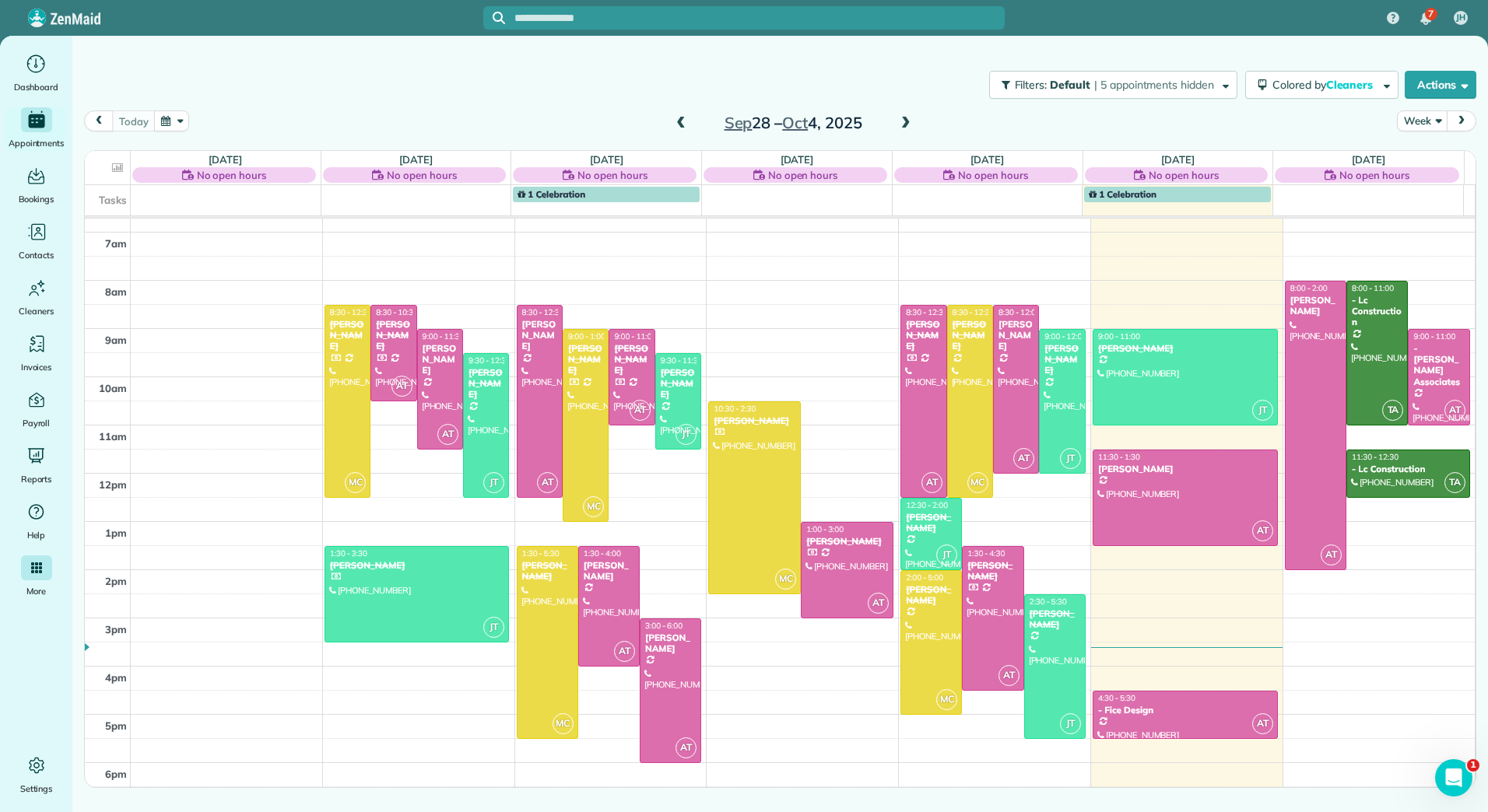
drag, startPoint x: 137, startPoint y: 629, endPoint x: 40, endPoint y: 569, distance: 114.1
click at [40, 569] on icon "Main" at bounding box center [36, 568] width 11 height 11
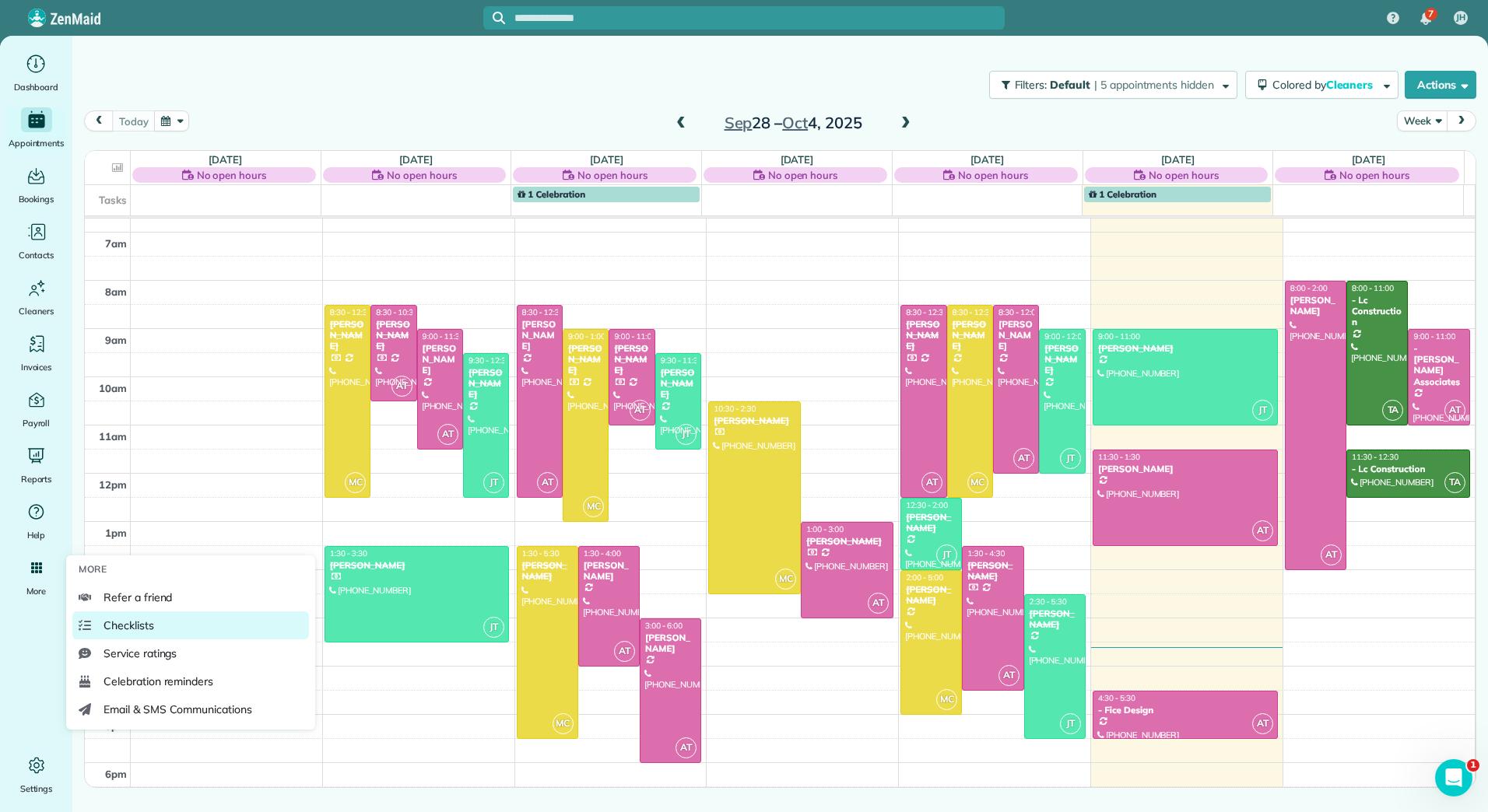
click at [103, 624] on link "Checklists" at bounding box center [190, 625] width 237 height 28
